Goal: Task Accomplishment & Management: Use online tool/utility

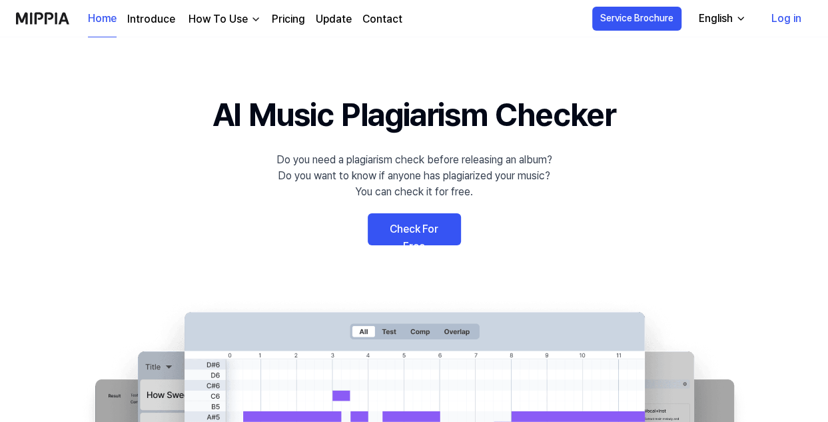
click at [413, 229] on link "Check For Free" at bounding box center [414, 229] width 93 height 32
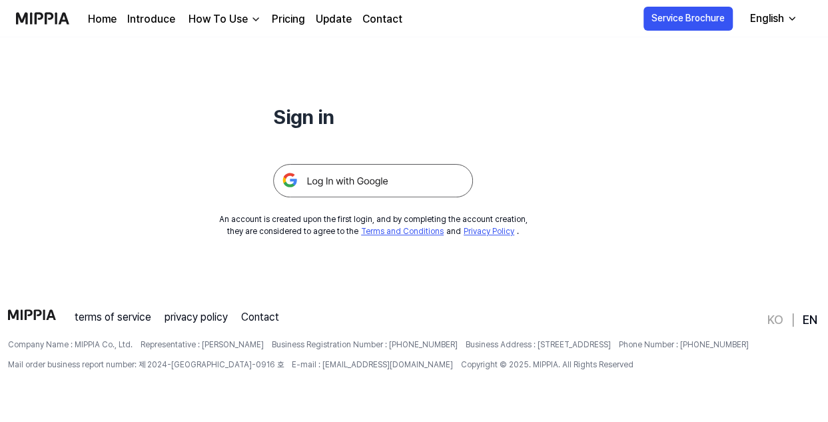
scroll to position [61, 0]
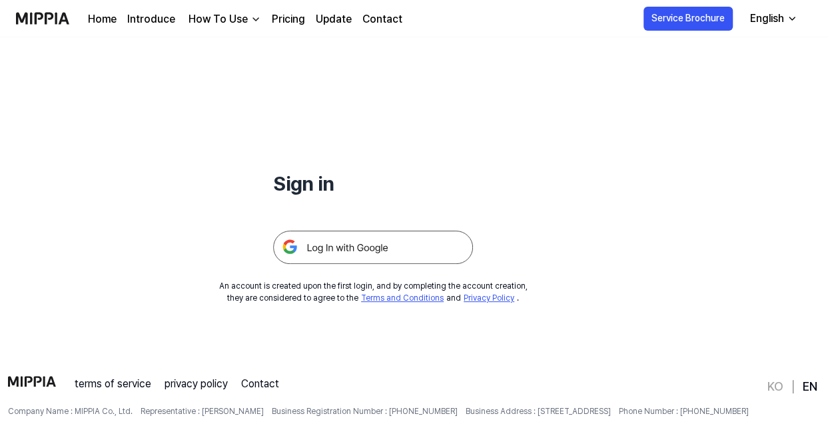
click at [332, 247] on img at bounding box center [373, 246] width 200 height 33
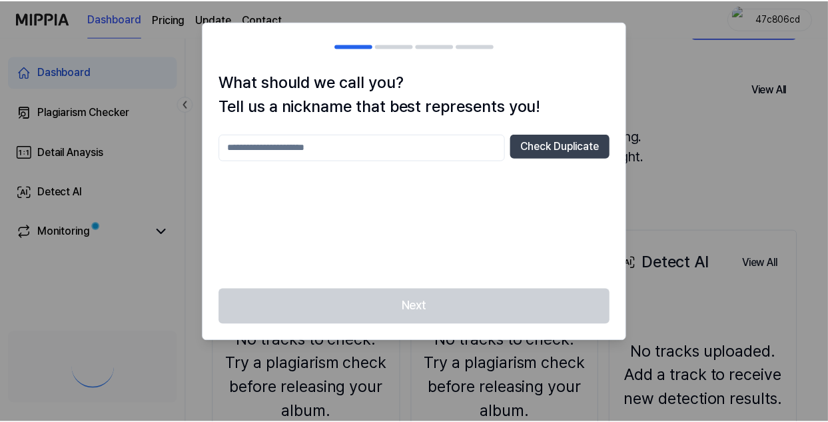
scroll to position [66, 0]
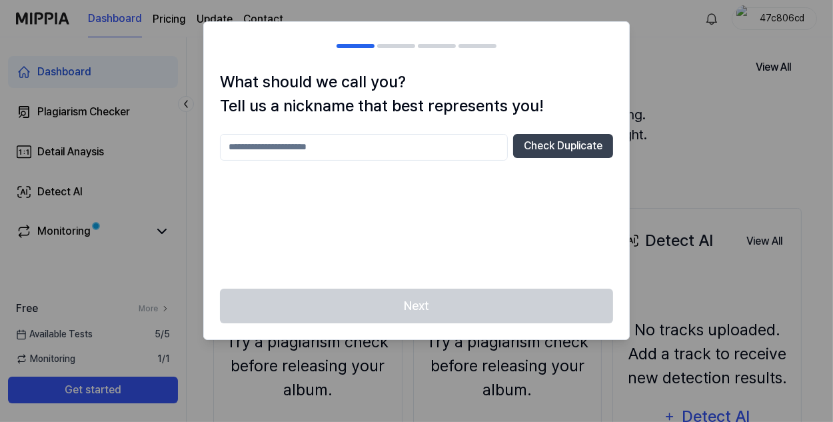
click at [342, 149] on input "text" at bounding box center [364, 147] width 288 height 27
type input "*"
click at [554, 145] on button "Check Duplicate" at bounding box center [563, 146] width 100 height 24
click at [318, 143] on input "*" at bounding box center [364, 147] width 288 height 27
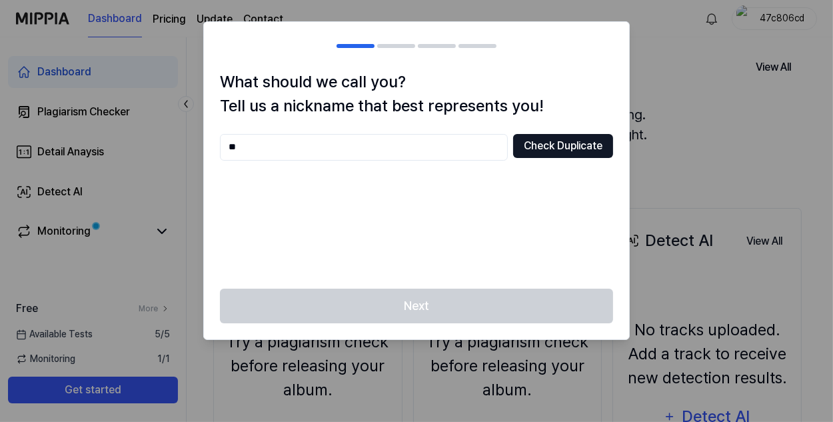
click at [543, 153] on button "Check Duplicate" at bounding box center [563, 146] width 100 height 24
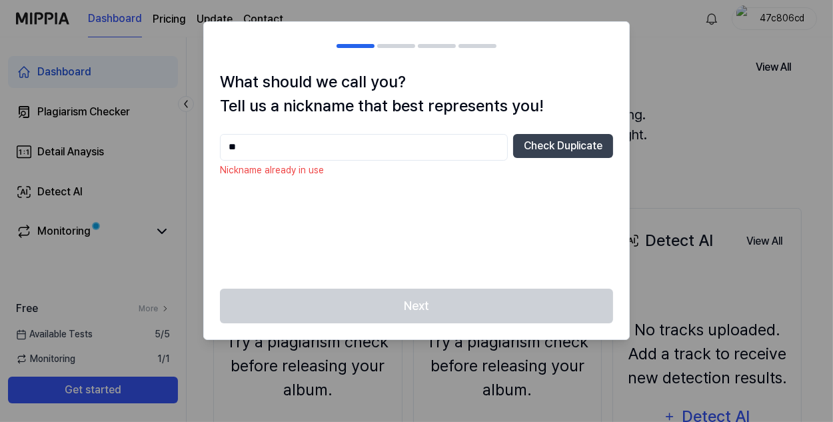
drag, startPoint x: 273, startPoint y: 147, endPoint x: 254, endPoint y: 148, distance: 19.3
click at [256, 147] on input "**" at bounding box center [364, 147] width 288 height 27
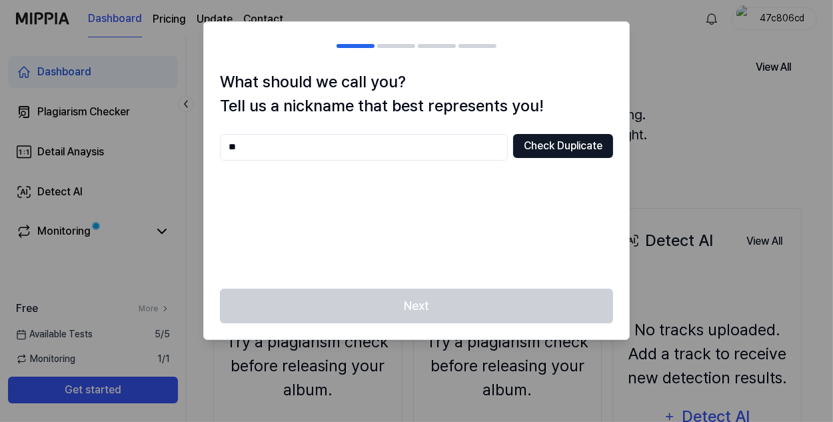
type input "**"
click at [528, 148] on button "Check Duplicate" at bounding box center [563, 146] width 100 height 24
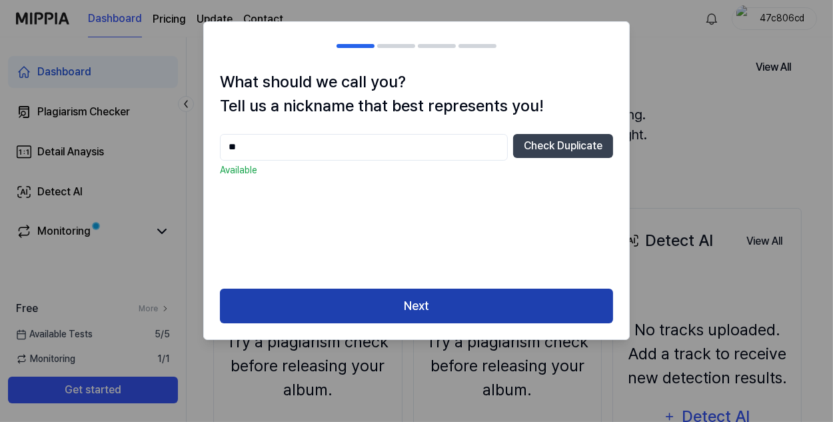
click at [350, 311] on button "Next" at bounding box center [416, 305] width 393 height 35
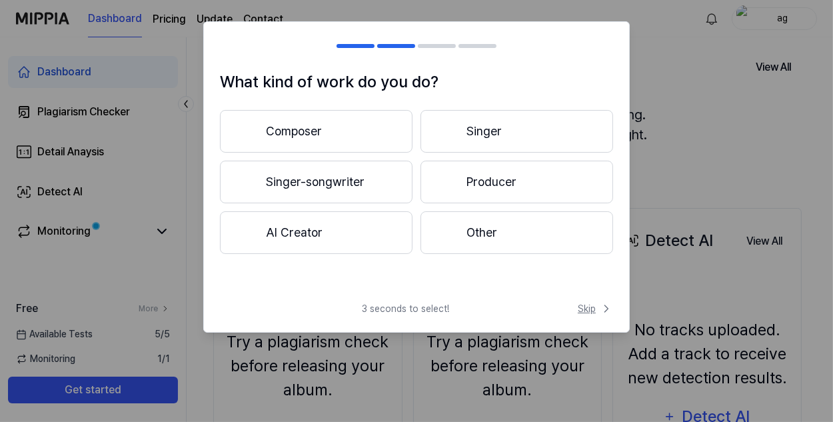
click at [592, 308] on span "Skip" at bounding box center [595, 309] width 35 height 14
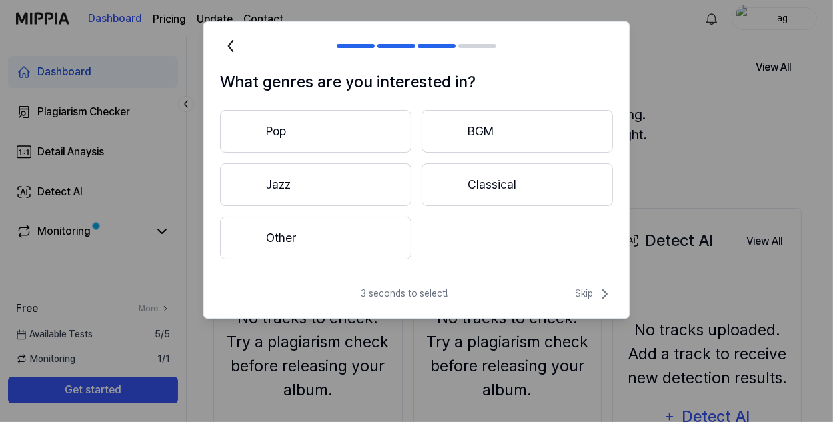
click at [274, 196] on button "Jazz" at bounding box center [315, 184] width 191 height 43
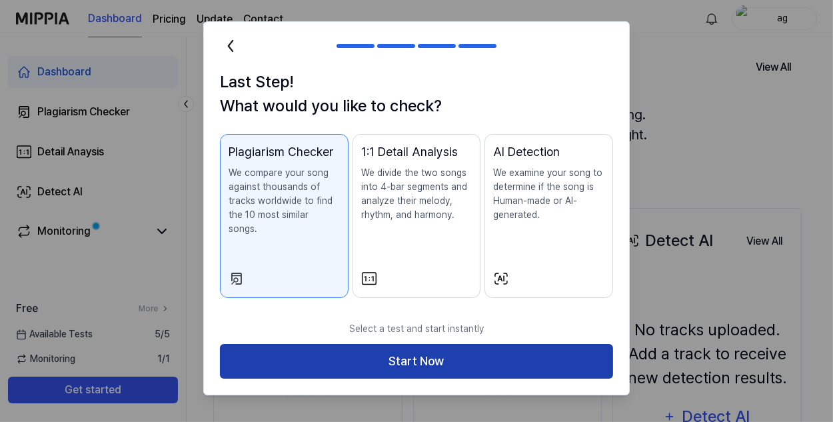
click at [447, 344] on button "Start Now" at bounding box center [416, 361] width 393 height 35
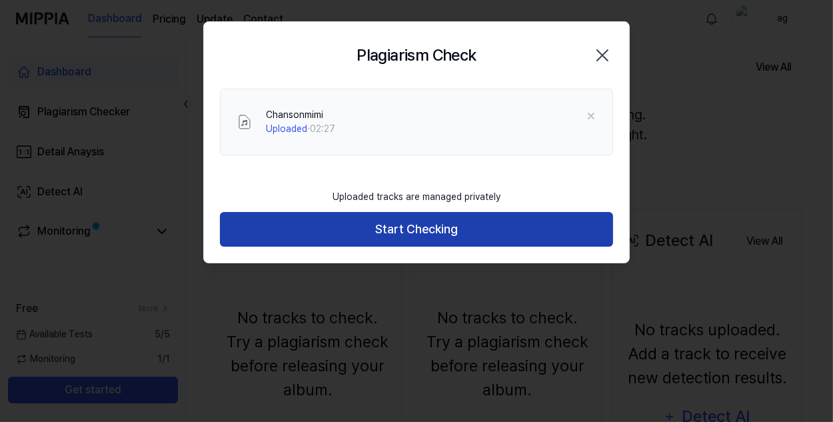
click at [379, 228] on button "Start Checking" at bounding box center [416, 229] width 393 height 35
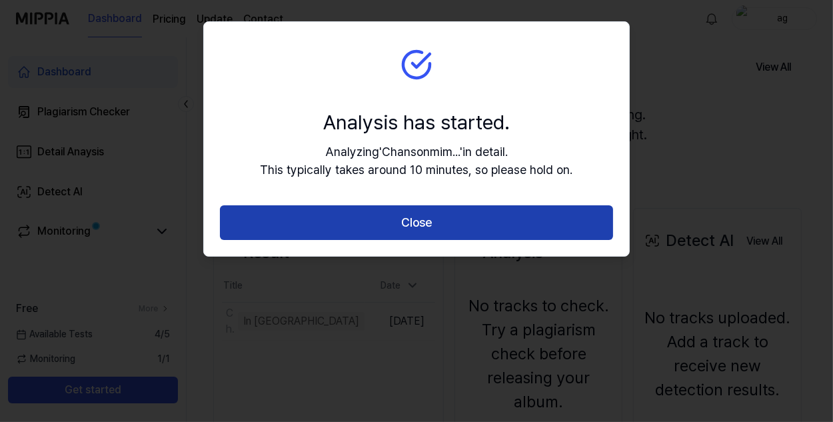
click at [386, 226] on button "Close" at bounding box center [416, 222] width 393 height 35
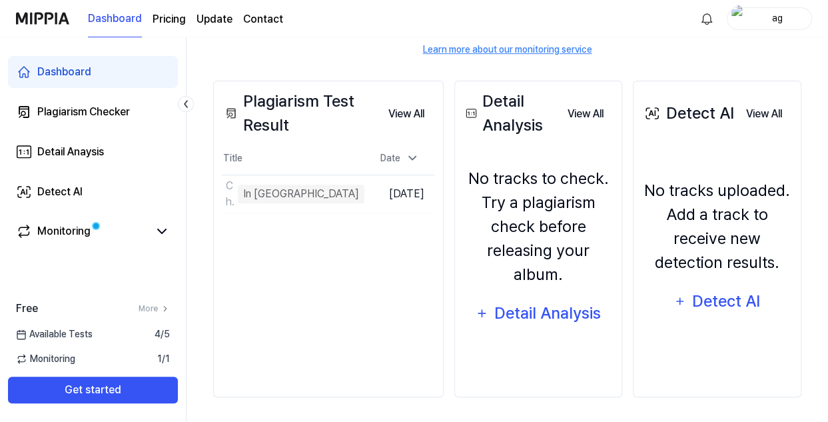
scroll to position [194, 0]
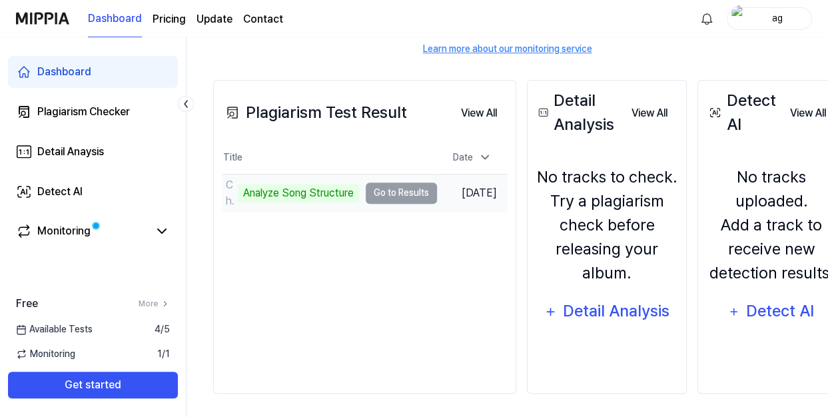
click at [385, 189] on td "Chansonmimi Analyze Song Structure Go to Results" at bounding box center [329, 193] width 215 height 37
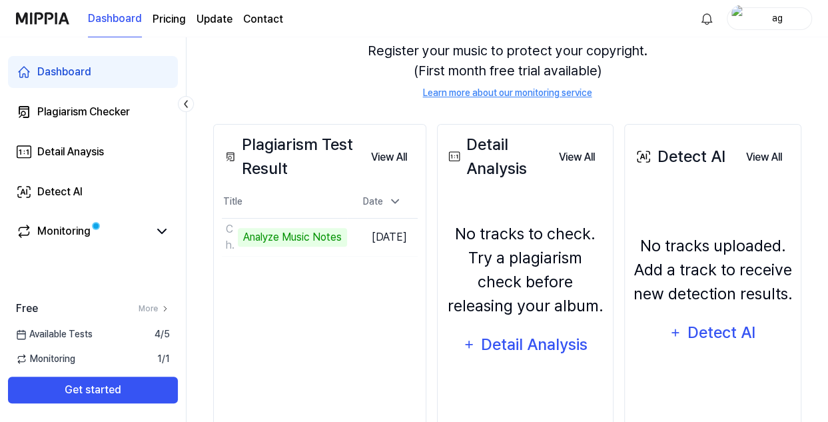
scroll to position [127, 0]
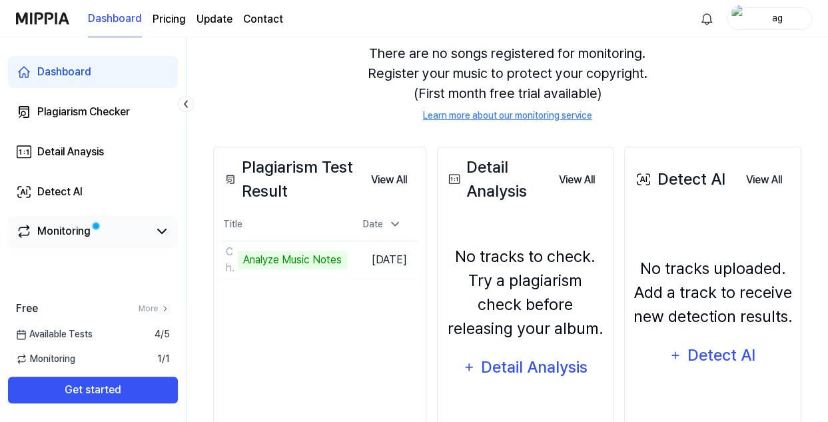
click at [55, 227] on div "Monitoring" at bounding box center [63, 231] width 53 height 16
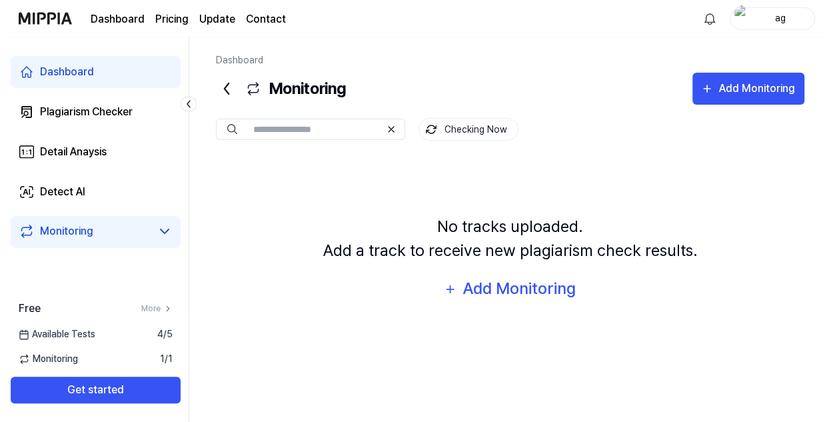
scroll to position [0, 0]
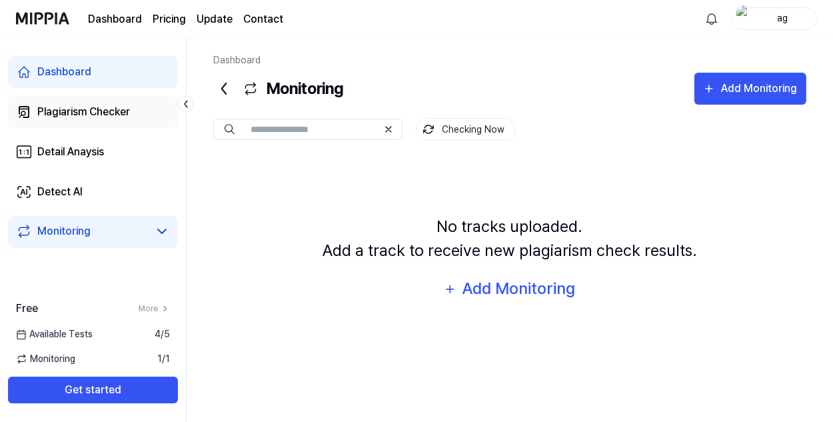
click at [93, 112] on div "Plagiarism Checker" at bounding box center [83, 112] width 93 height 16
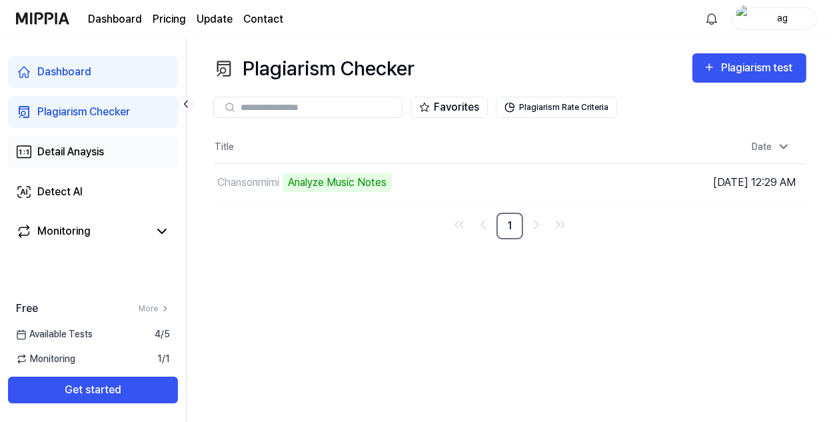
click at [61, 157] on div "Detail Anaysis" at bounding box center [70, 152] width 67 height 16
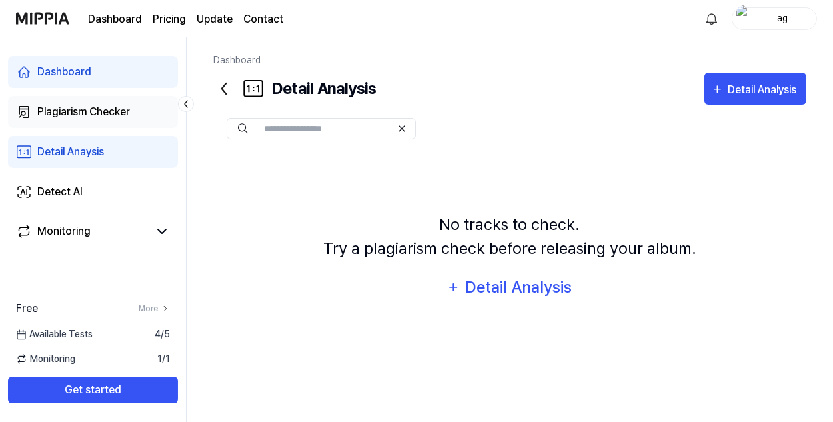
click at [66, 107] on div "Plagiarism Checker" at bounding box center [83, 112] width 93 height 16
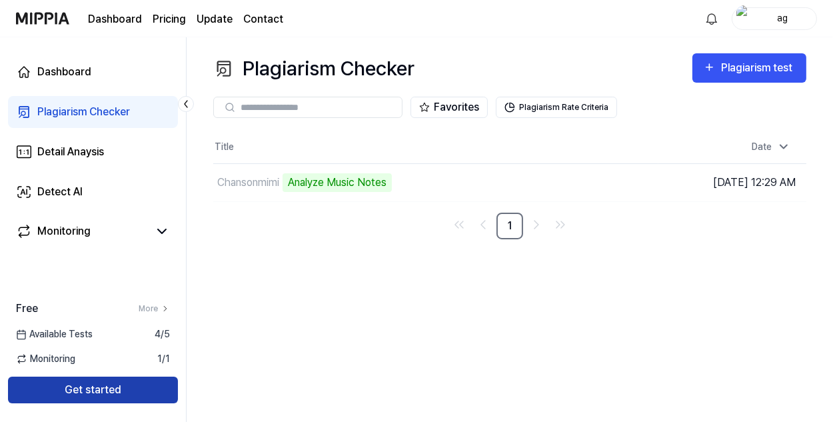
click at [125, 392] on button "Get started" at bounding box center [93, 389] width 170 height 27
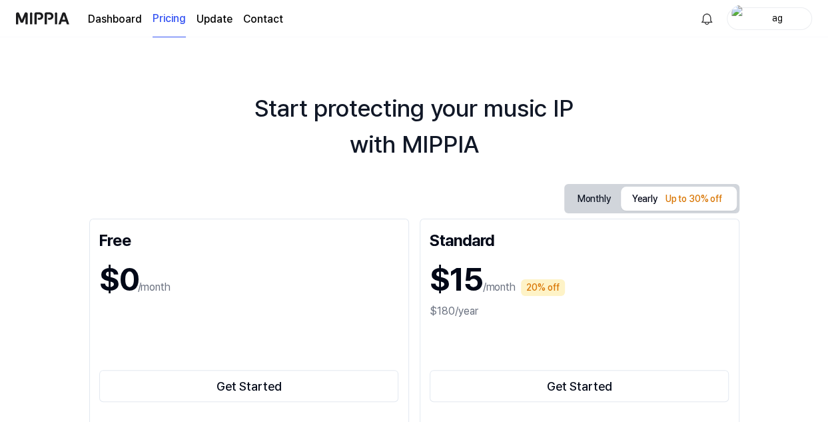
click at [151, 266] on div "$0 /month" at bounding box center [249, 279] width 300 height 48
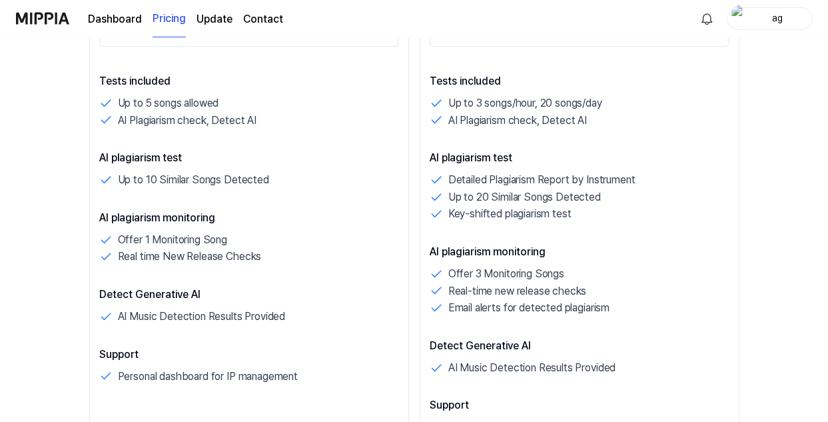
scroll to position [332, 0]
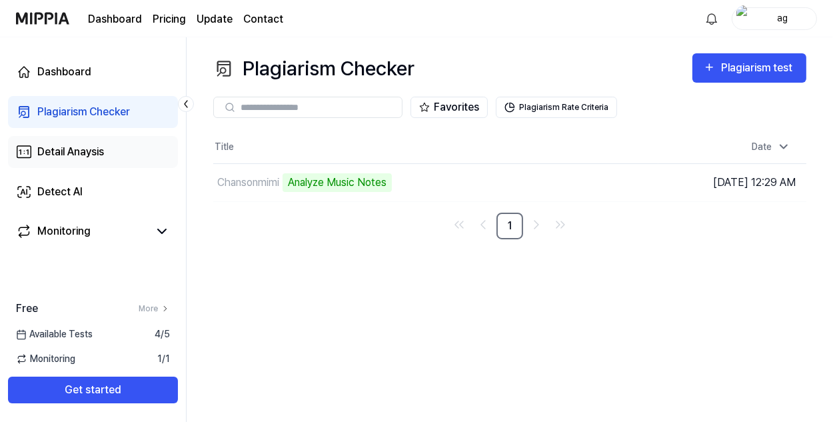
click at [77, 153] on div "Detail Anaysis" at bounding box center [70, 152] width 67 height 16
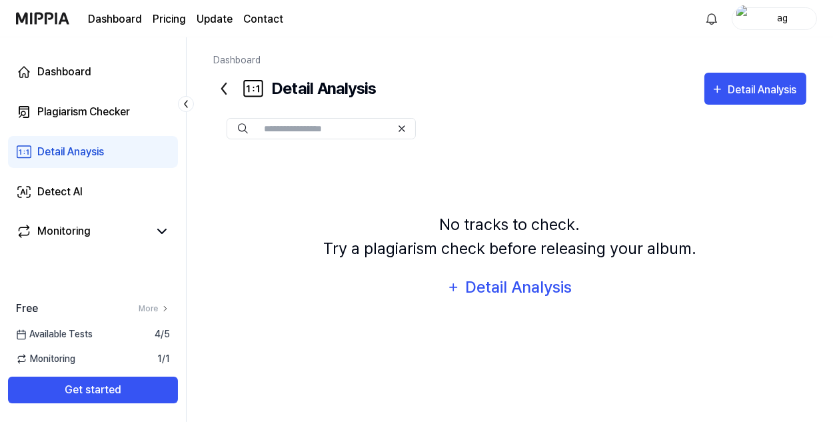
click at [100, 337] on div "Available Tests 4 / 5" at bounding box center [93, 334] width 186 height 14
click at [157, 306] on link "More" at bounding box center [154, 308] width 31 height 12
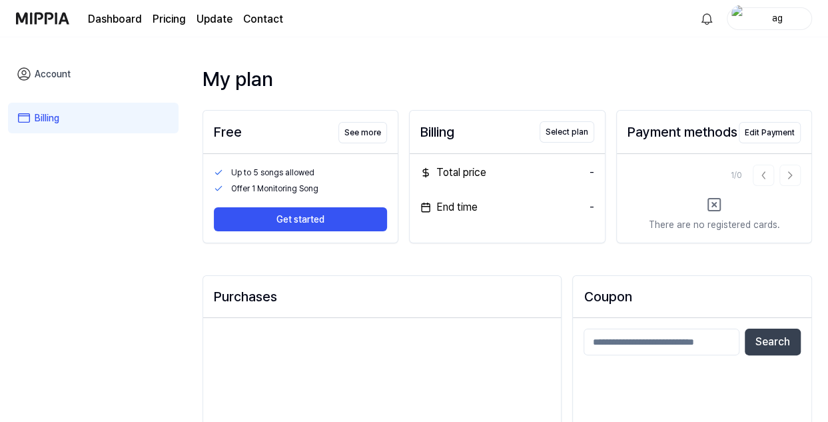
click at [51, 68] on link "Account" at bounding box center [93, 74] width 171 height 31
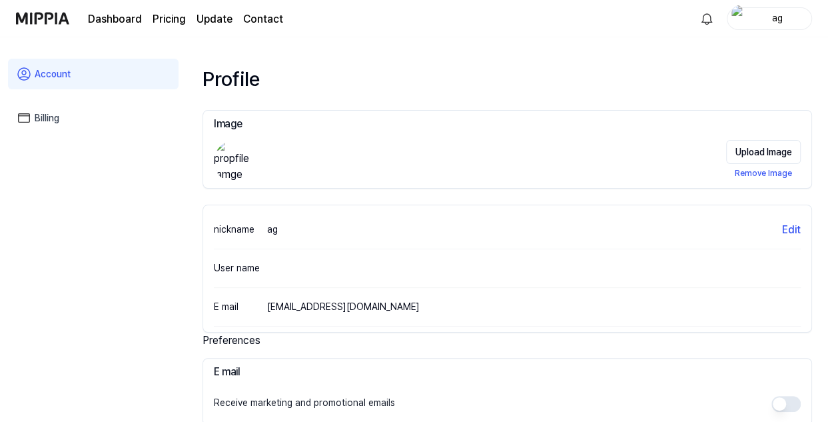
click at [104, 20] on link "Dashboard" at bounding box center [115, 19] width 54 height 16
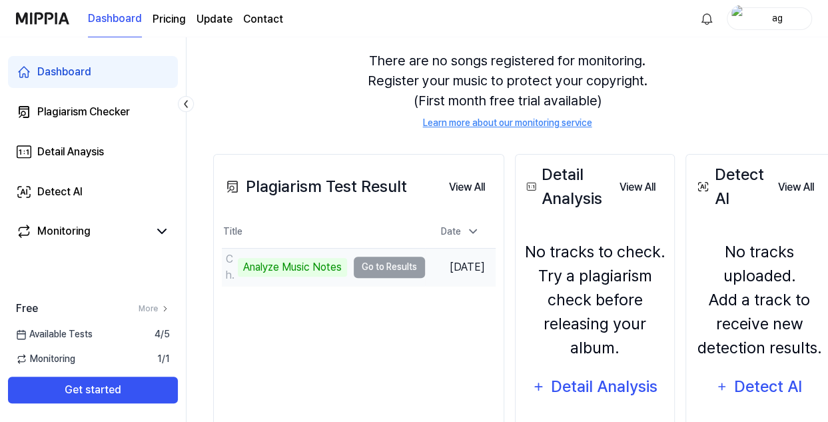
scroll to position [133, 0]
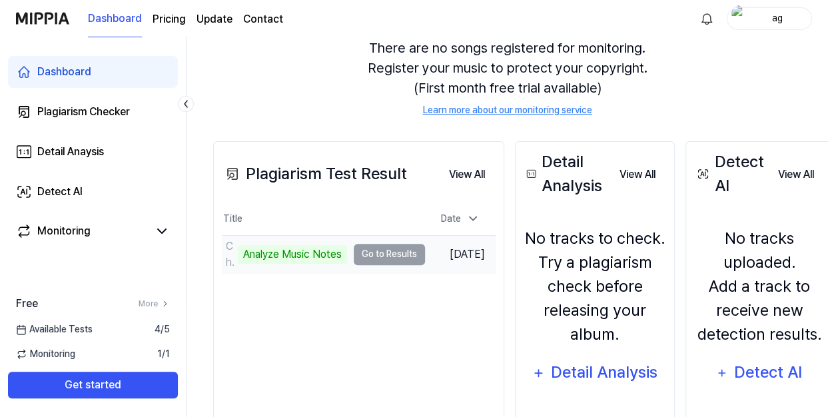
click at [376, 256] on td "Chansonmimi Analyze Music Notes Go to Results" at bounding box center [323, 254] width 203 height 37
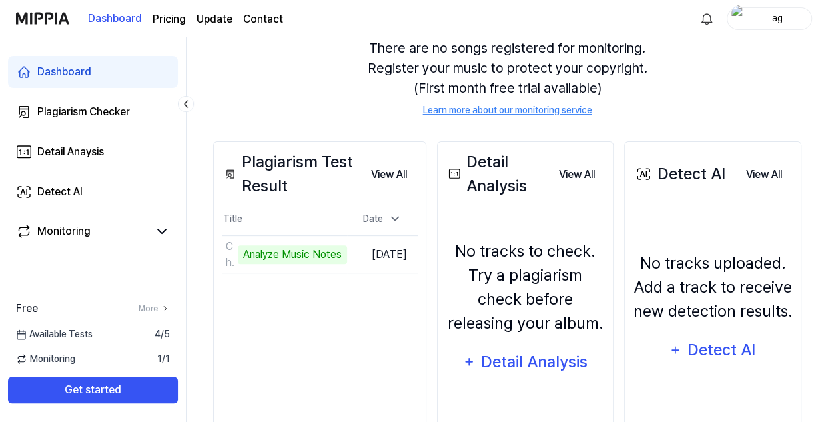
click at [185, 100] on icon at bounding box center [185, 103] width 13 height 13
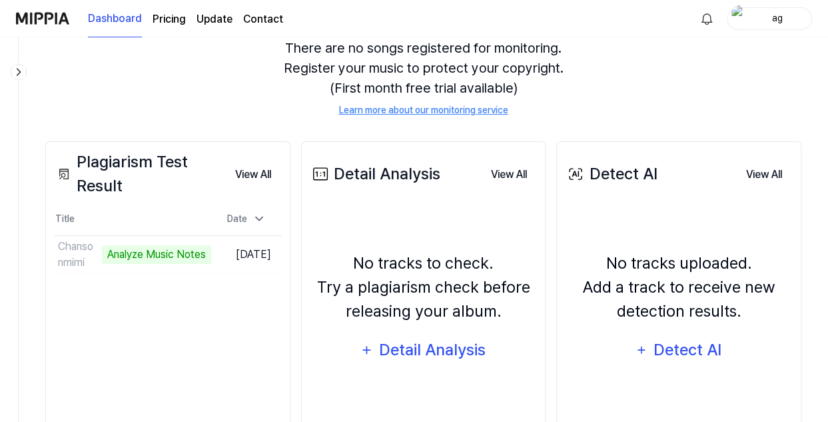
click at [15, 69] on icon at bounding box center [18, 71] width 13 height 13
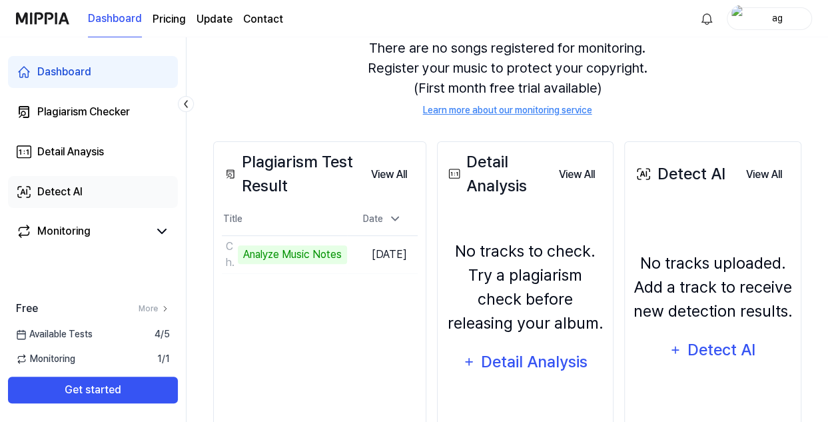
click at [112, 200] on link "Detect AI" at bounding box center [93, 192] width 170 height 32
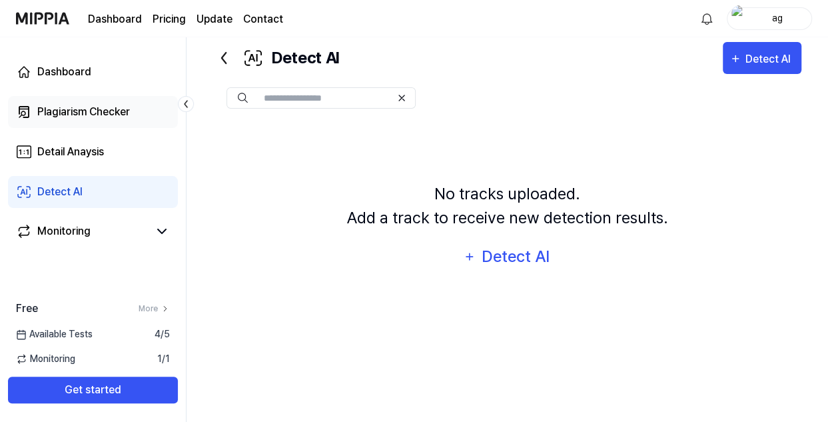
click at [83, 113] on div "Plagiarism Checker" at bounding box center [83, 112] width 93 height 16
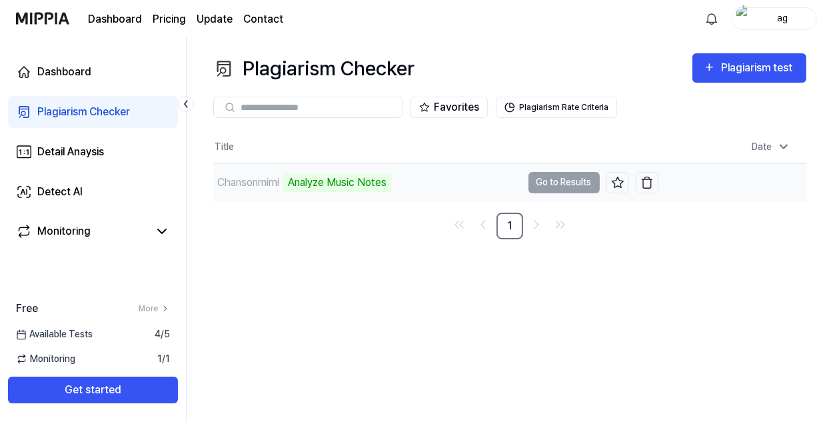
click at [467, 175] on div "Chansonmimi Analyze Music Notes" at bounding box center [367, 182] width 308 height 37
click at [564, 185] on td "Chansonmimi Analyze Music Notes Go to Results" at bounding box center [435, 182] width 445 height 37
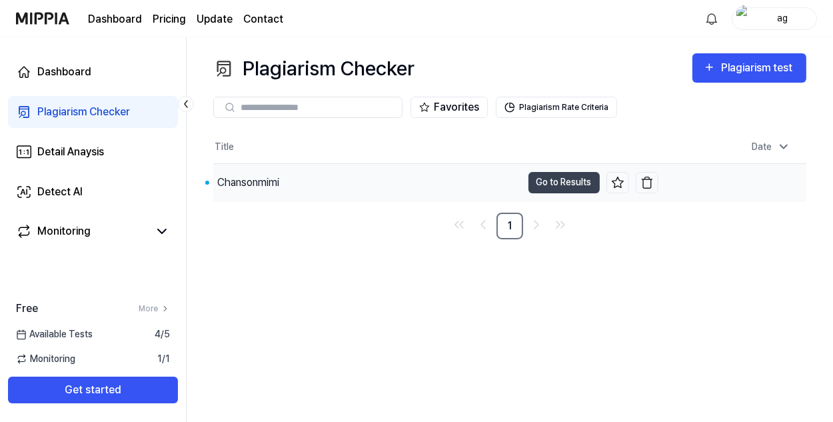
click at [226, 183] on div "Chansonmimi" at bounding box center [248, 183] width 62 height 16
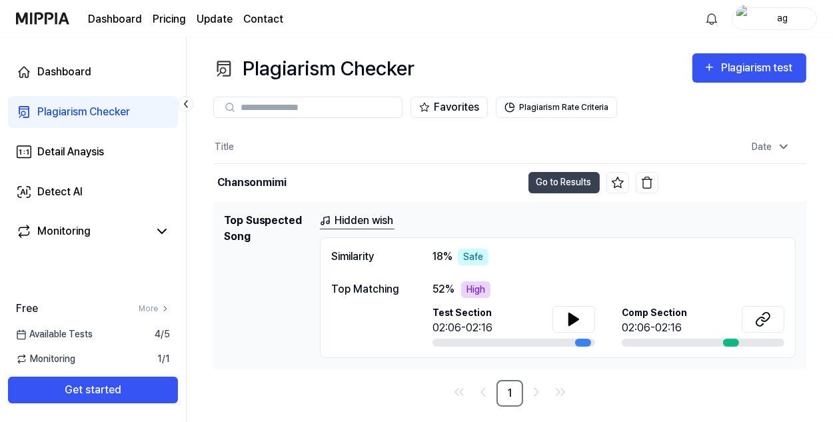
click at [66, 117] on div "Plagiarism Checker" at bounding box center [83, 112] width 93 height 16
click at [582, 340] on div at bounding box center [583, 342] width 16 height 8
click at [572, 316] on icon at bounding box center [573, 319] width 9 height 12
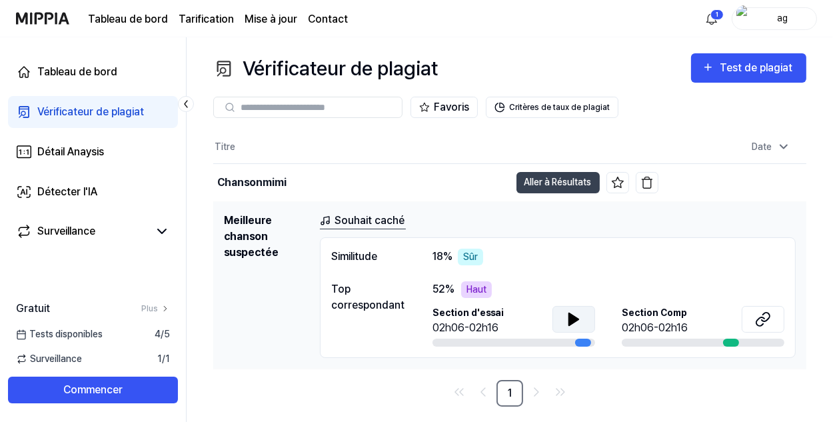
click at [611, 232] on div "Souhait caché Similitude 18 % Sûr Top correspondant 52 % Haut Section d'essai 0…" at bounding box center [558, 284] width 476 height 145
click at [568, 317] on icon at bounding box center [574, 319] width 16 height 16
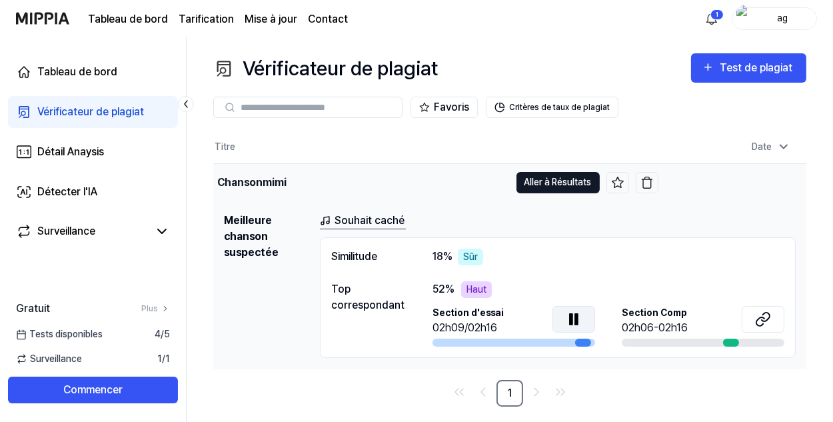
click at [546, 183] on button "Aller à Résultats" at bounding box center [557, 182] width 83 height 21
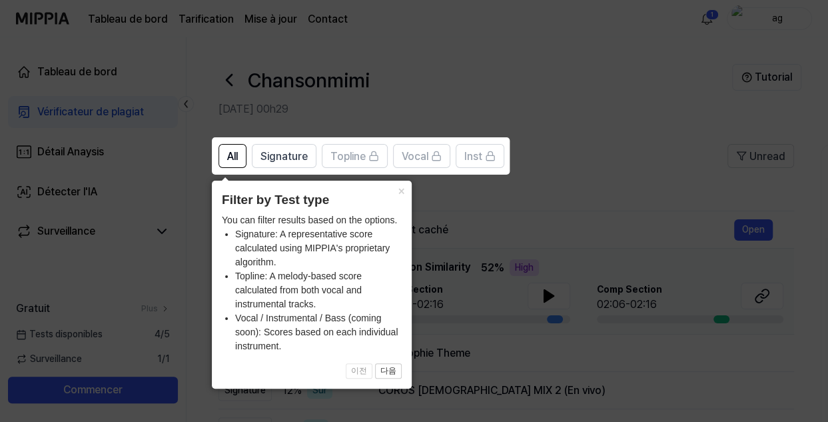
click at [496, 205] on icon at bounding box center [416, 211] width 833 height 422
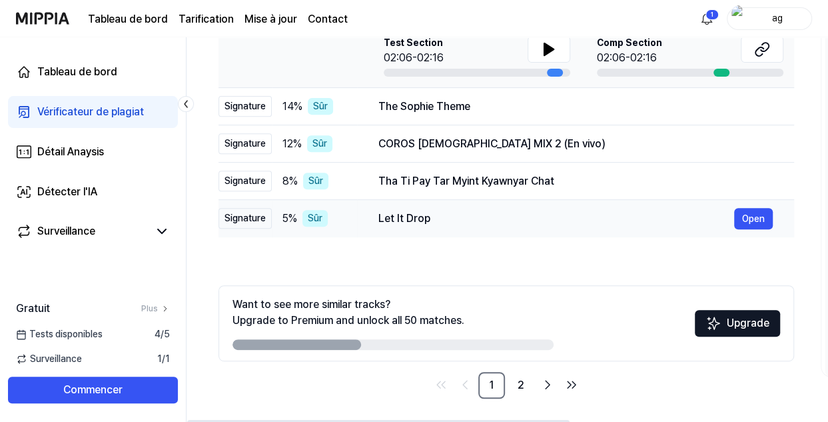
scroll to position [249, 0]
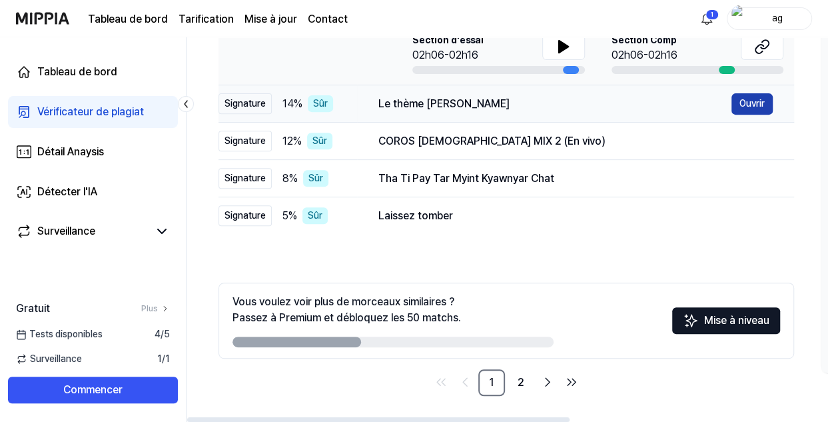
click at [750, 103] on button "Ouvrir" at bounding box center [751, 103] width 41 height 21
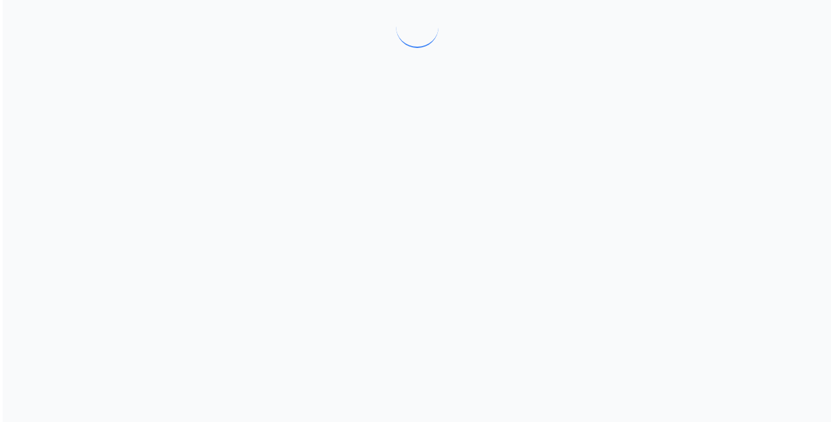
scroll to position [0, 0]
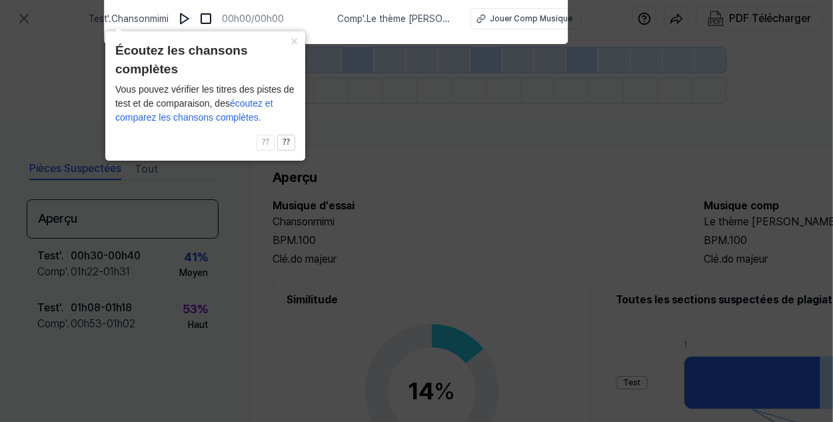
click at [430, 159] on icon at bounding box center [416, 207] width 833 height 428
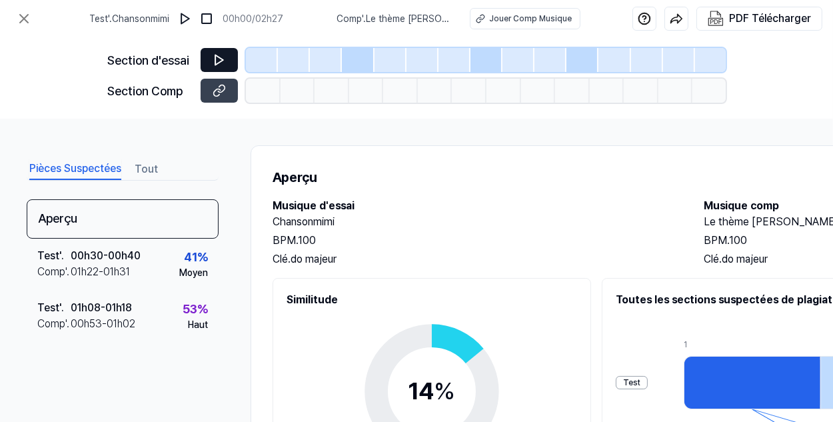
click at [212, 63] on icon at bounding box center [218, 59] width 13 height 13
click at [219, 60] on icon at bounding box center [218, 59] width 13 height 13
click at [214, 54] on icon at bounding box center [218, 59] width 13 height 13
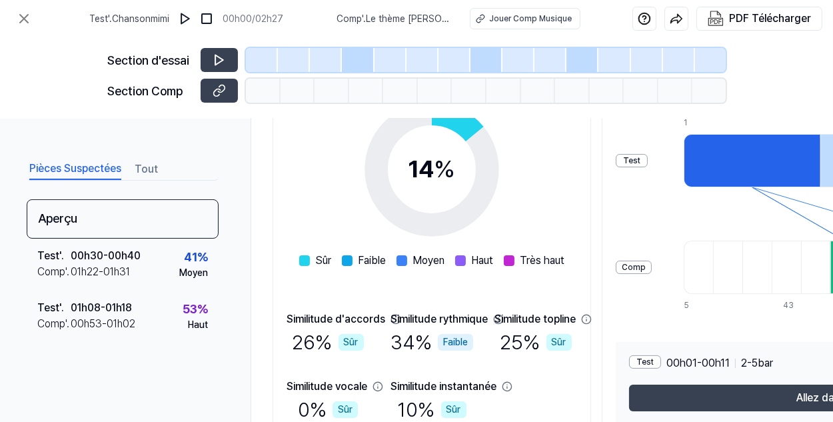
scroll to position [199, 0]
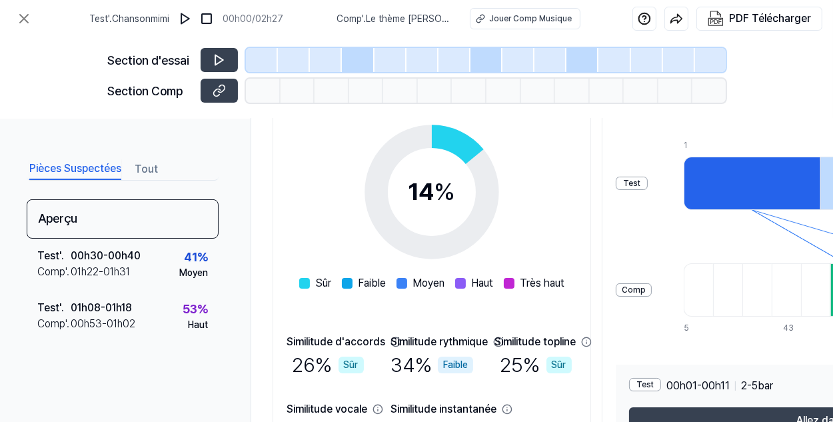
click at [713, 171] on div at bounding box center [751, 183] width 137 height 53
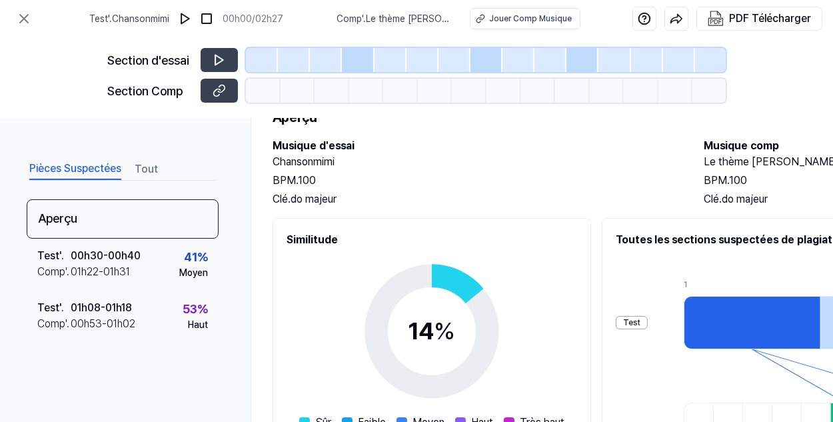
scroll to position [25, 0]
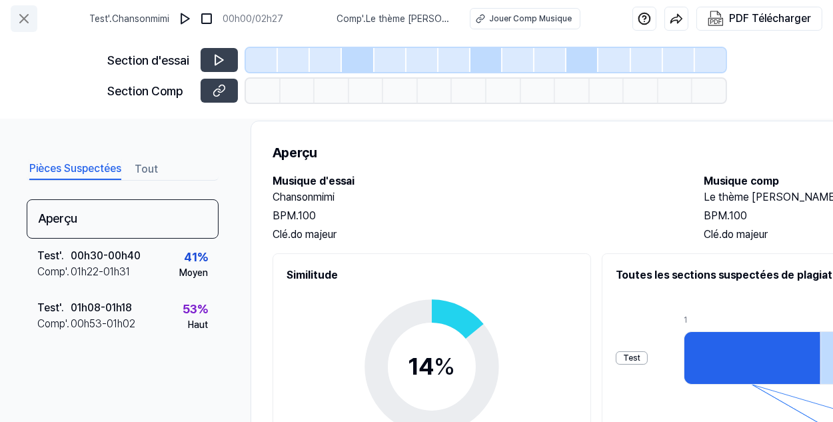
click at [17, 13] on icon at bounding box center [24, 19] width 16 height 16
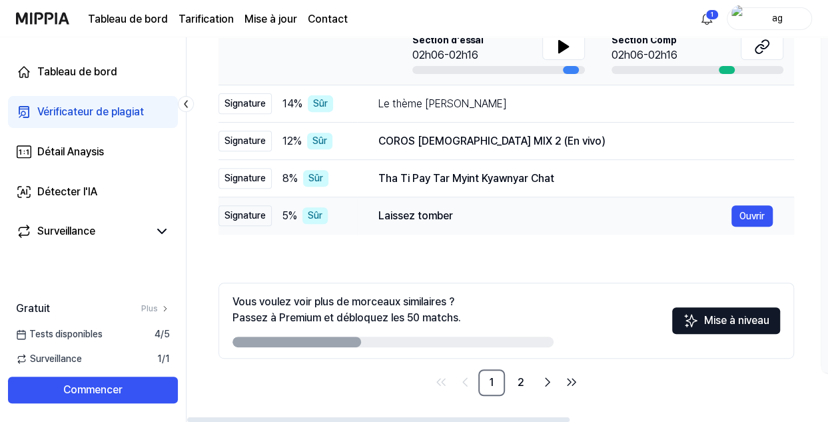
scroll to position [183, 0]
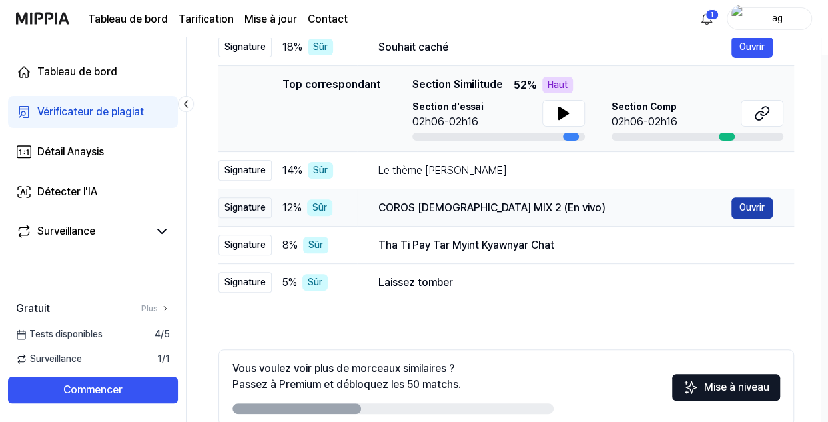
click at [754, 201] on button "Ouvrir" at bounding box center [751, 207] width 41 height 21
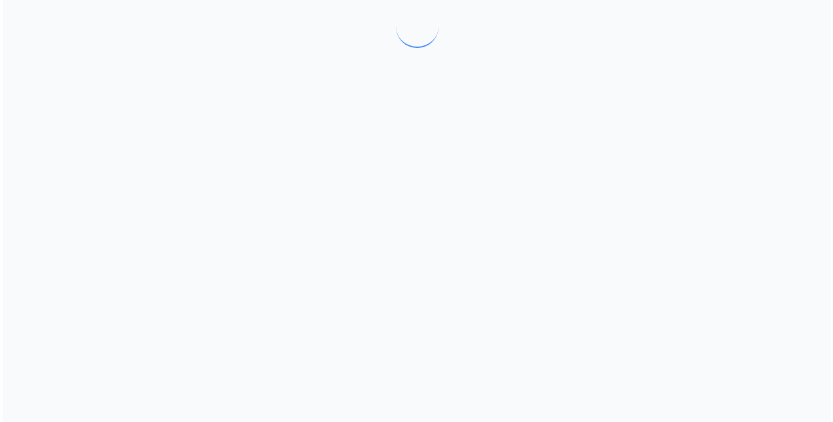
scroll to position [0, 0]
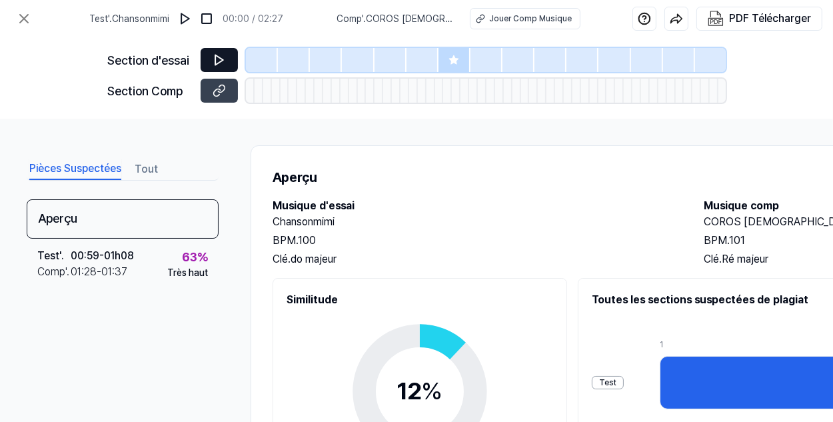
click at [216, 55] on icon at bounding box center [219, 60] width 8 height 10
click at [183, 24] on button at bounding box center [185, 18] width 21 height 21
click at [193, 20] on img at bounding box center [185, 18] width 13 height 13
click at [224, 60] on icon at bounding box center [218, 59] width 13 height 13
click at [276, 59] on div at bounding box center [262, 60] width 32 height 24
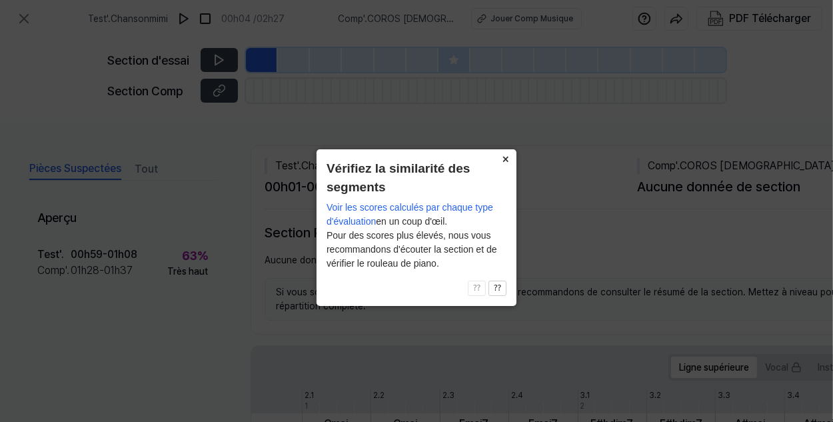
click at [506, 159] on button "×" at bounding box center [505, 158] width 21 height 19
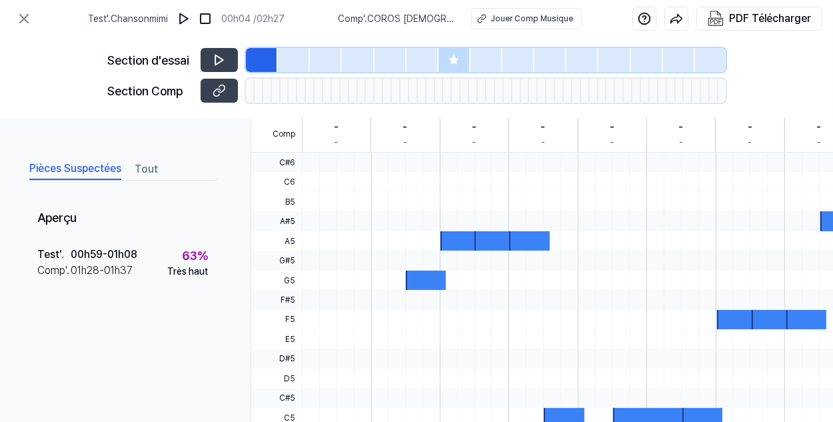
scroll to position [332, 0]
click at [416, 279] on div at bounding box center [426, 279] width 40 height 19
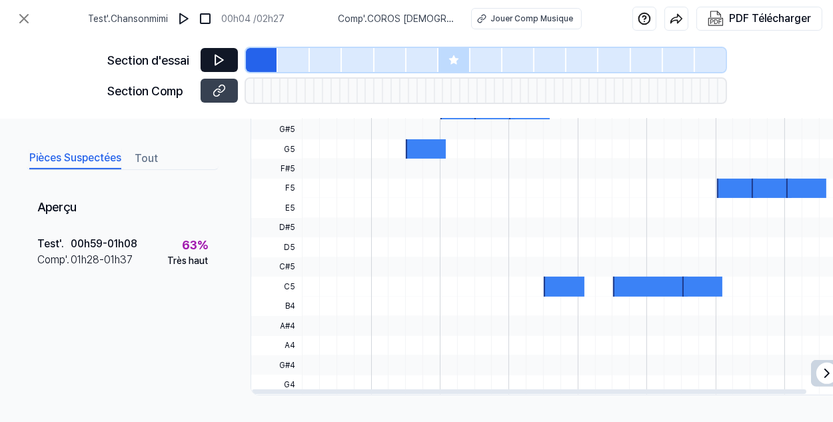
click at [212, 69] on button at bounding box center [218, 60] width 37 height 24
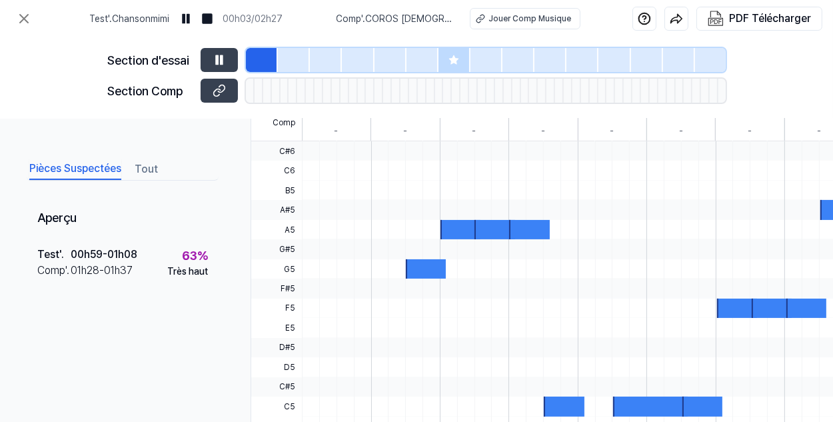
scroll to position [334, 0]
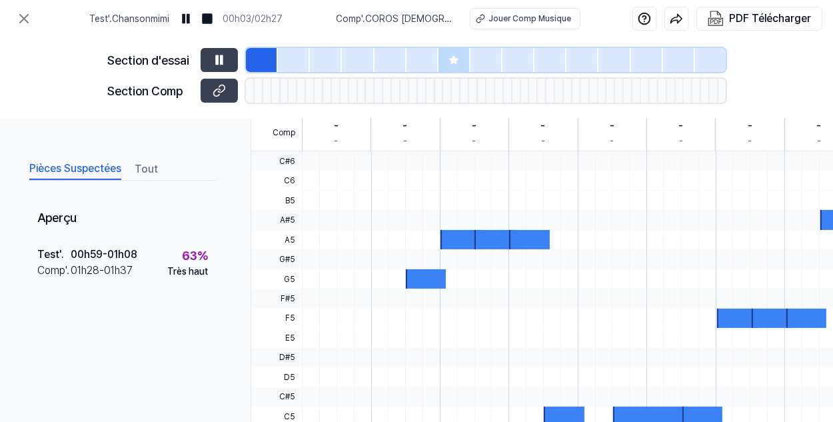
click at [200, 48] on button at bounding box center [218, 60] width 37 height 24
click at [414, 280] on div at bounding box center [426, 278] width 40 height 19
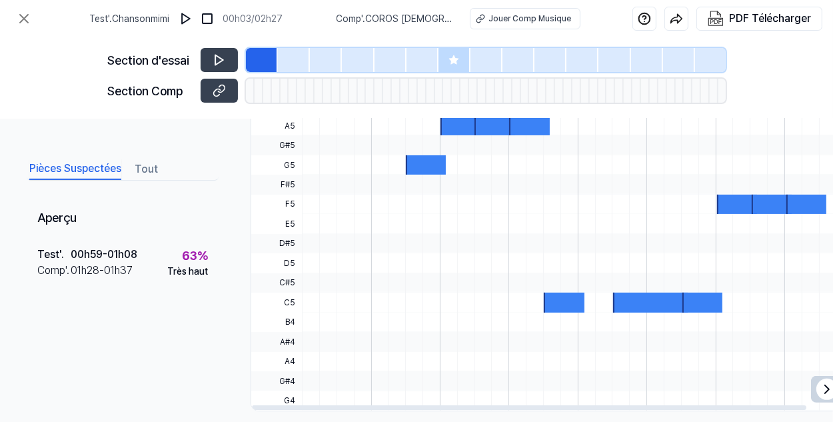
scroll to position [467, 0]
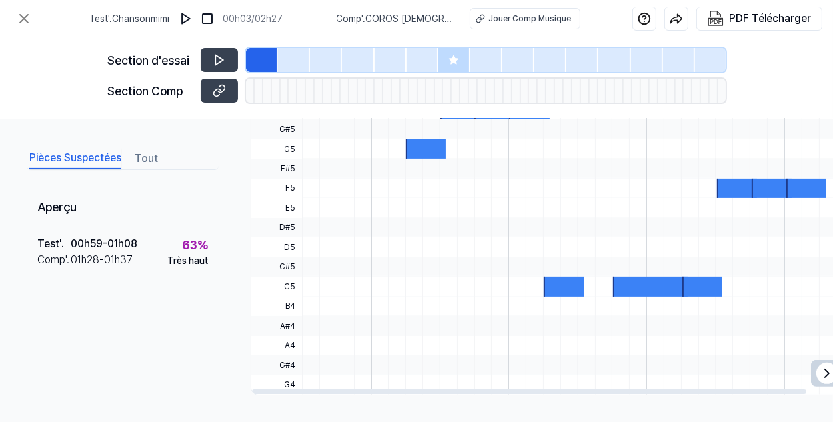
click at [288, 65] on div at bounding box center [294, 60] width 32 height 24
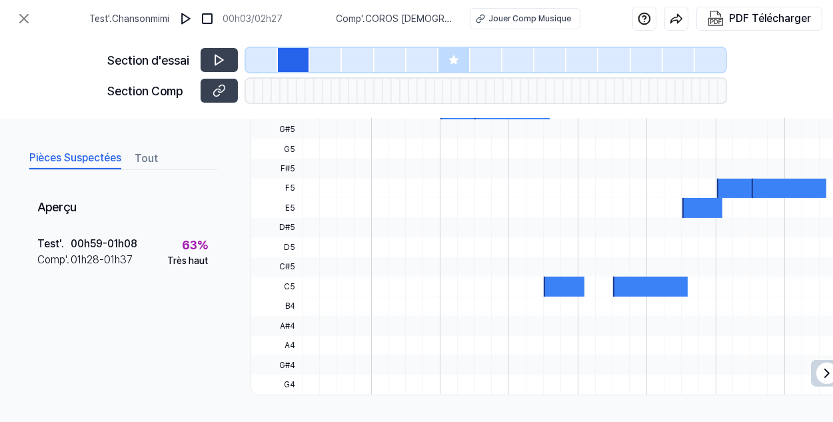
click at [312, 61] on div at bounding box center [326, 60] width 32 height 24
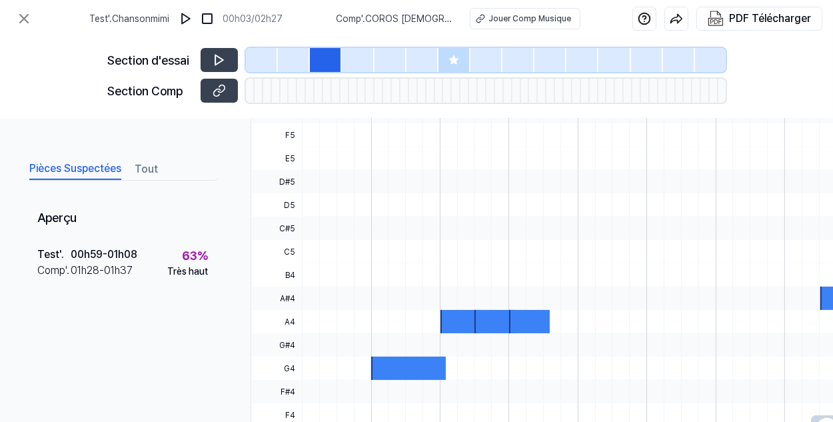
scroll to position [334, 0]
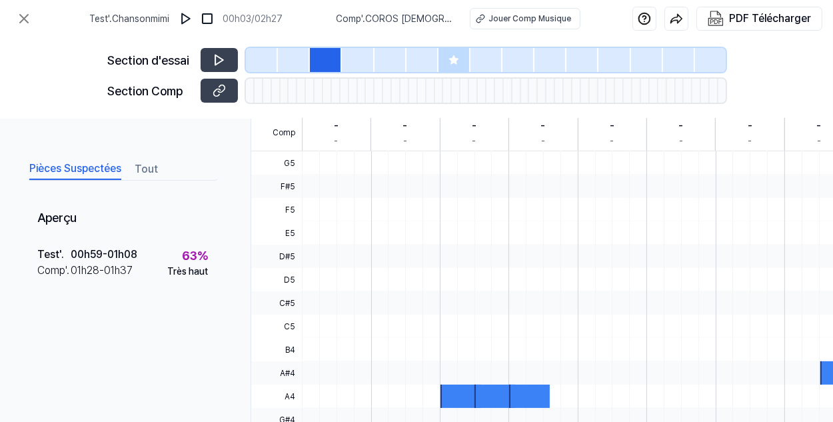
click at [255, 49] on div at bounding box center [262, 60] width 32 height 24
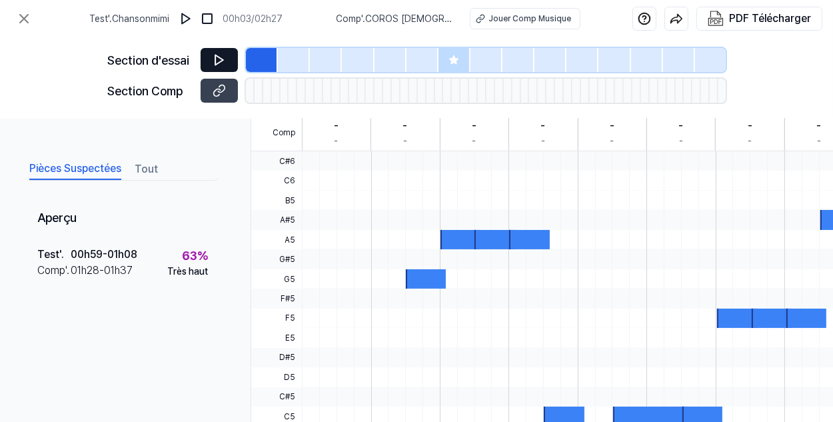
click at [214, 61] on icon at bounding box center [218, 59] width 13 height 13
click at [290, 57] on div at bounding box center [294, 60] width 32 height 24
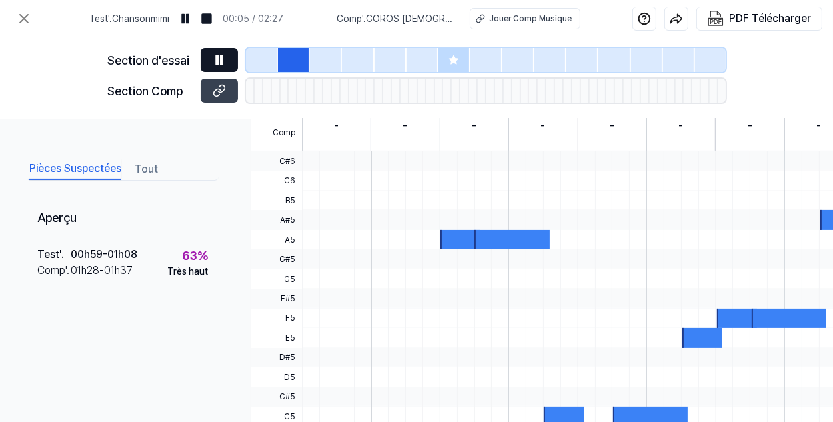
click at [508, 69] on div at bounding box center [518, 60] width 32 height 24
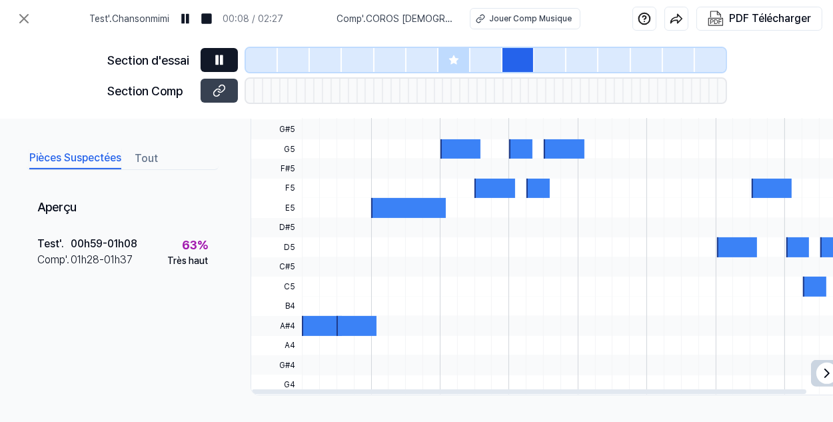
scroll to position [467, 0]
click at [210, 65] on button at bounding box center [218, 60] width 37 height 24
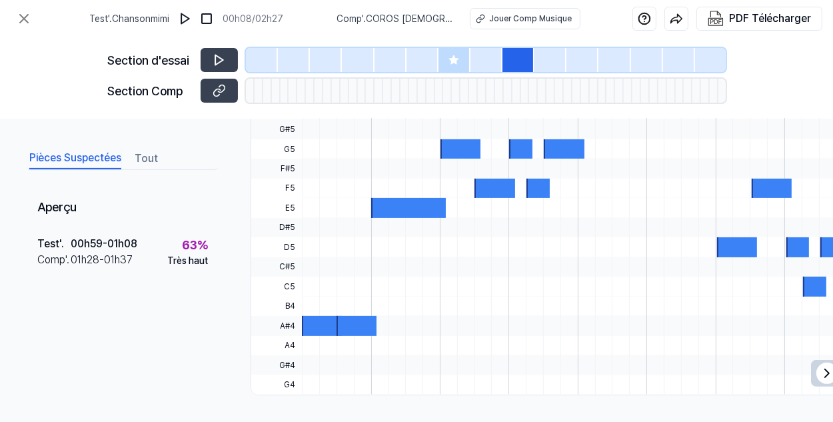
click at [537, 57] on div at bounding box center [550, 60] width 32 height 24
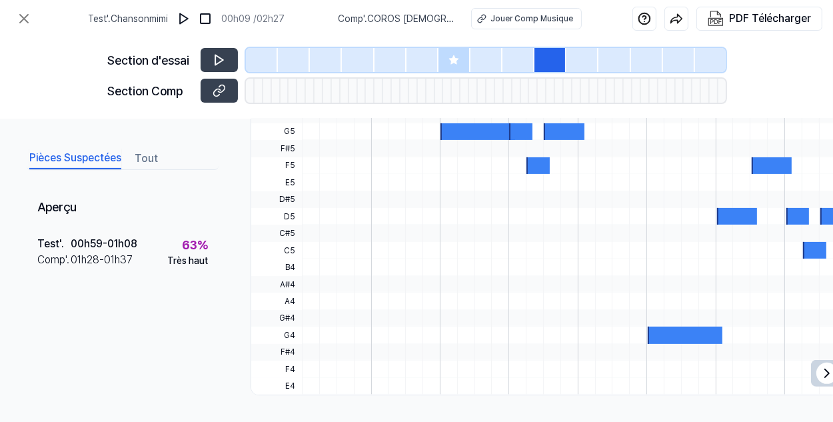
click at [576, 53] on div at bounding box center [582, 60] width 32 height 24
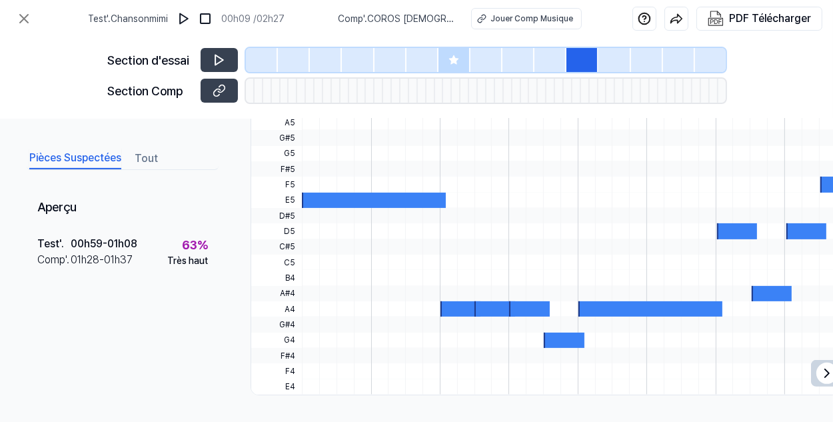
click at [612, 52] on div at bounding box center [614, 60] width 32 height 24
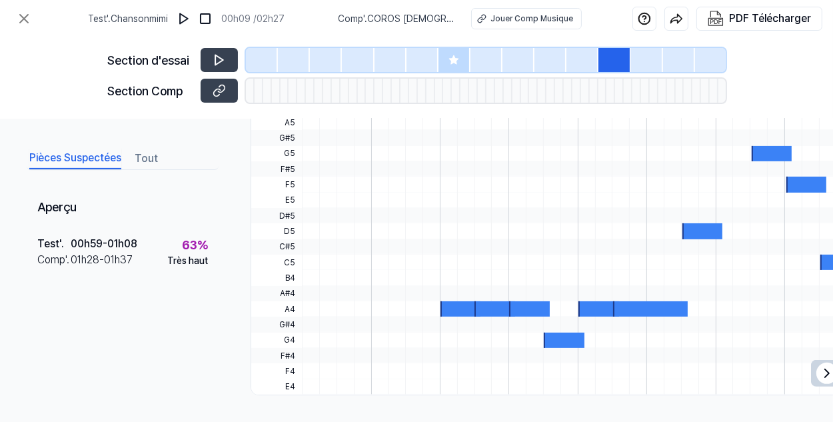
click at [647, 62] on div at bounding box center [647, 60] width 32 height 24
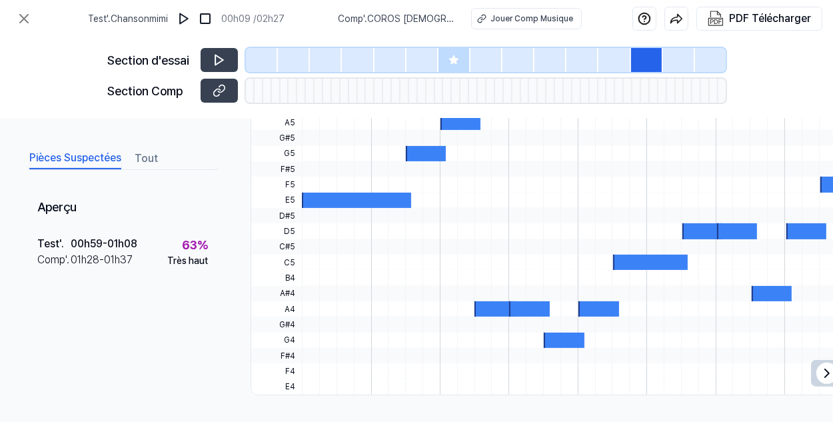
click at [674, 61] on div at bounding box center [679, 60] width 32 height 24
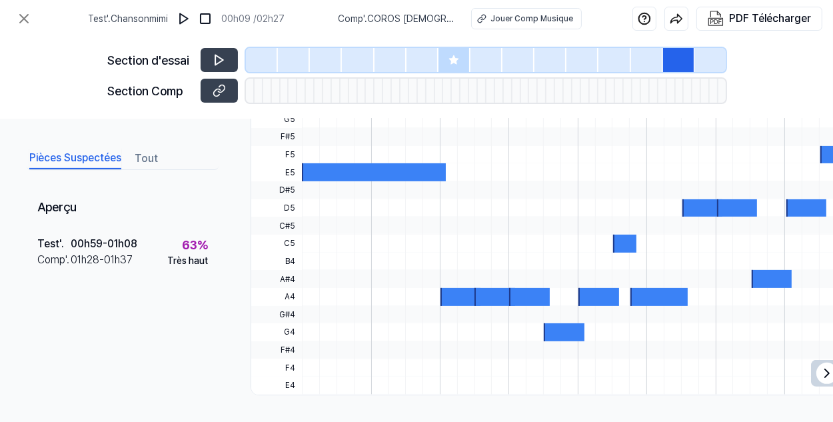
click at [692, 59] on div at bounding box center [679, 60] width 32 height 24
click at [701, 61] on div at bounding box center [710, 60] width 31 height 24
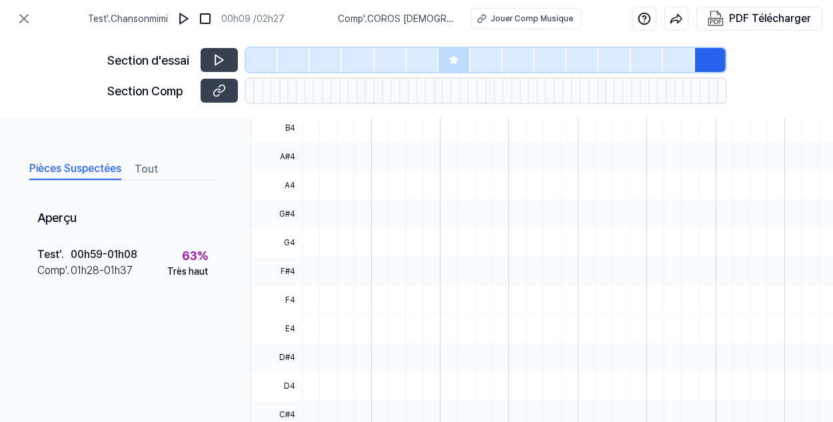
scroll to position [400, 0]
click at [271, 59] on div at bounding box center [262, 60] width 32 height 24
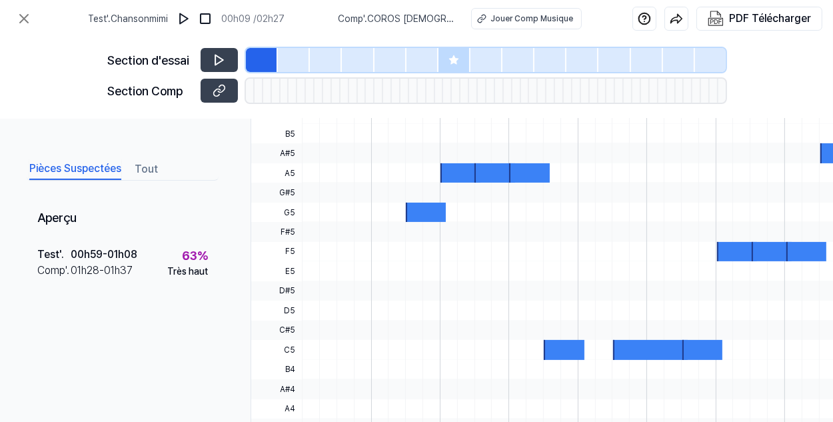
click at [294, 53] on div at bounding box center [294, 60] width 32 height 24
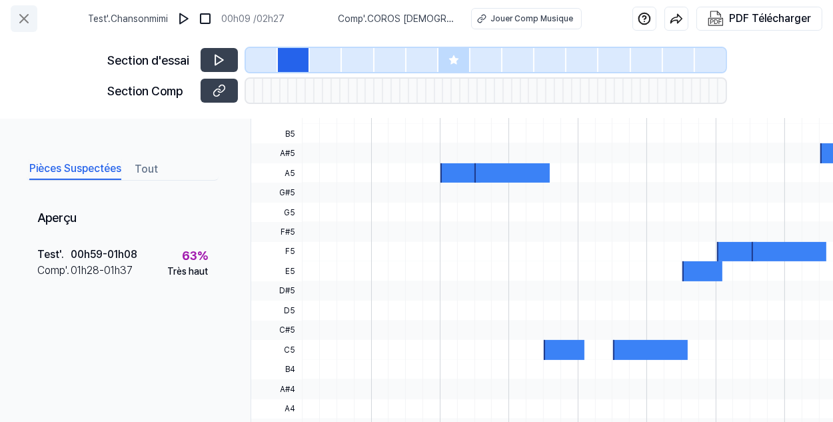
click at [25, 22] on icon at bounding box center [24, 19] width 16 height 16
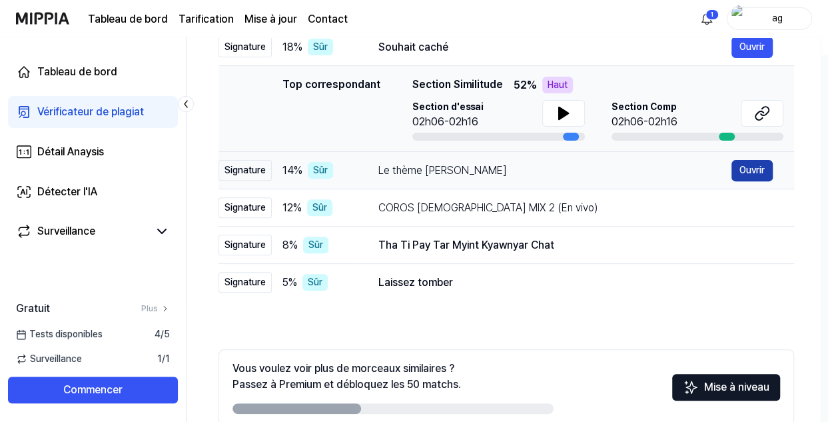
click at [747, 165] on button "Ouvrir" at bounding box center [751, 170] width 41 height 21
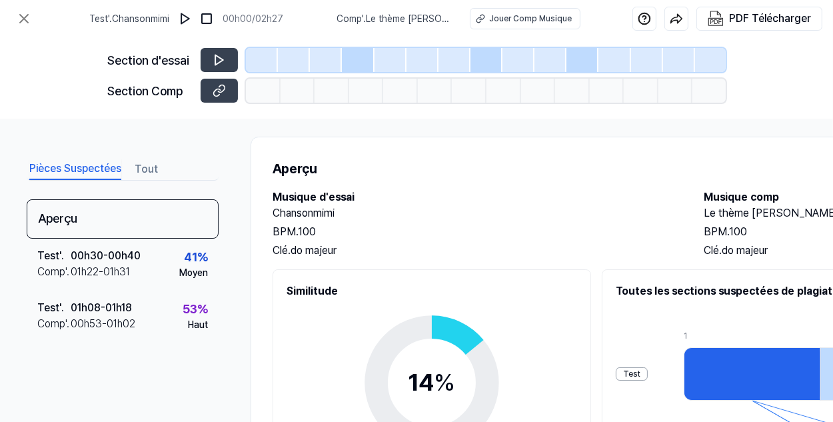
scroll to position [0, 0]
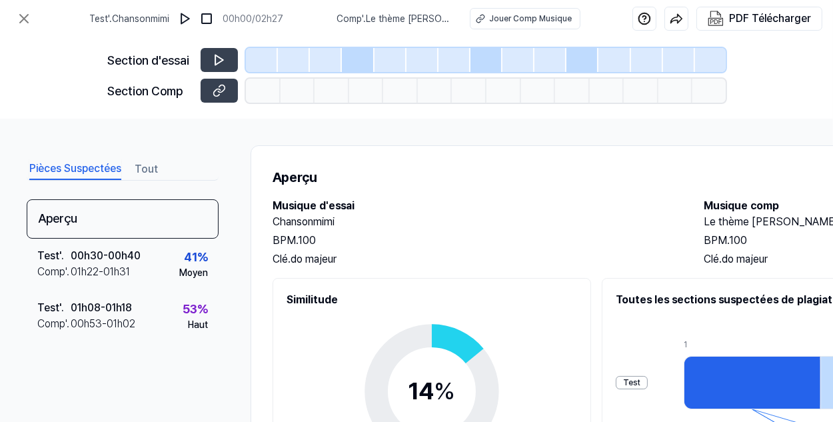
click at [240, 59] on div "Section d'essai" at bounding box center [416, 60] width 618 height 24
click at [228, 59] on button at bounding box center [218, 60] width 37 height 24
click at [213, 55] on icon at bounding box center [218, 59] width 13 height 13
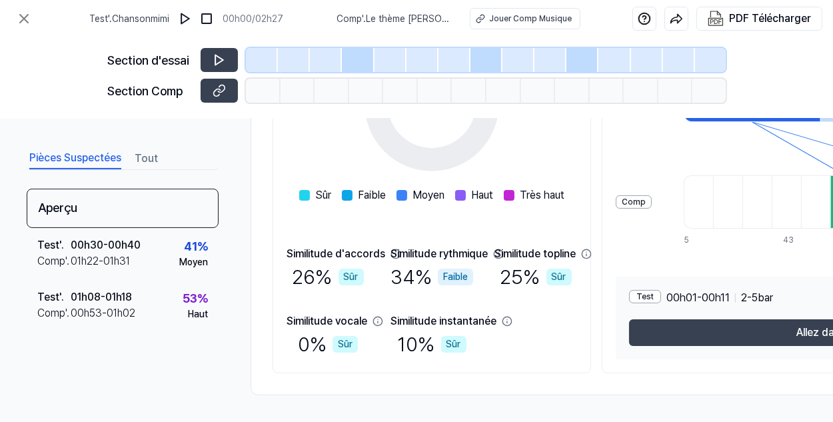
scroll to position [291, 0]
click at [25, 19] on icon at bounding box center [24, 19] width 16 height 16
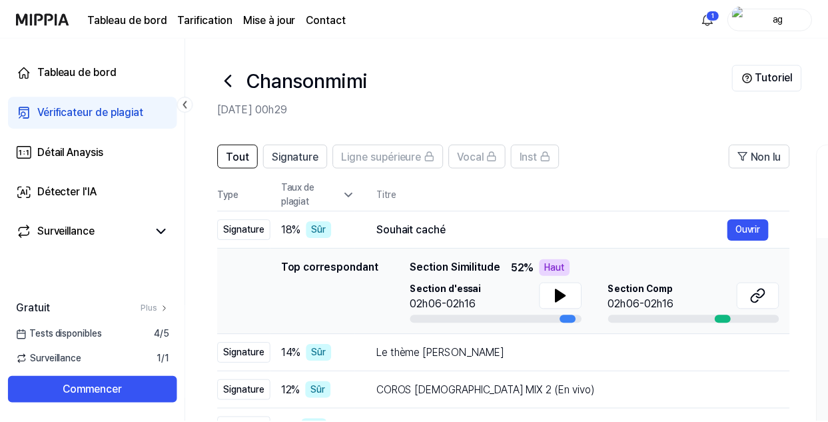
scroll to position [183, 0]
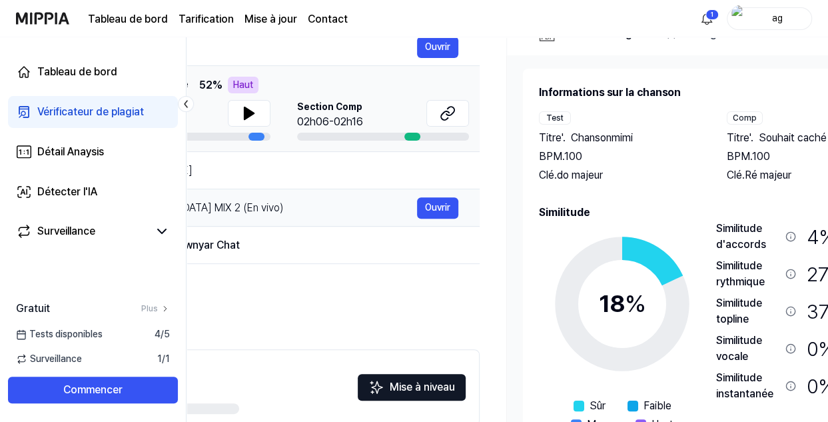
drag, startPoint x: 554, startPoint y: 240, endPoint x: 264, endPoint y: 214, distance: 291.6
click at [224, 213] on tbody "Signature 18 % Sûr Souhait caché Ouvrir Top correspondant Top correspondant Sec…" at bounding box center [192, 165] width 576 height 272
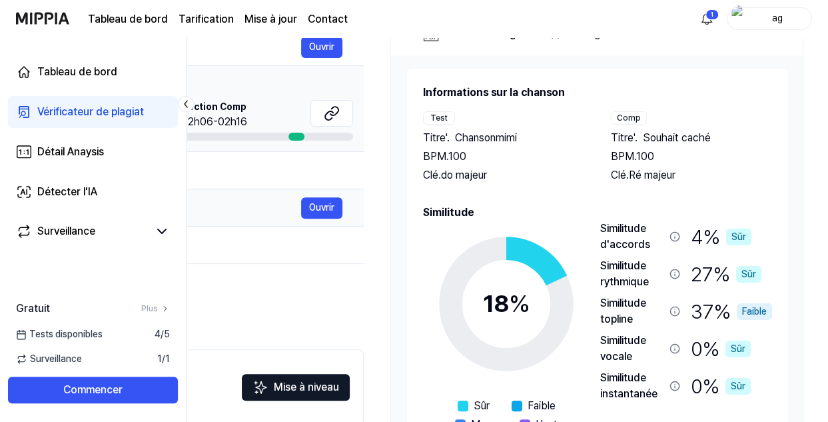
scroll to position [0, 432]
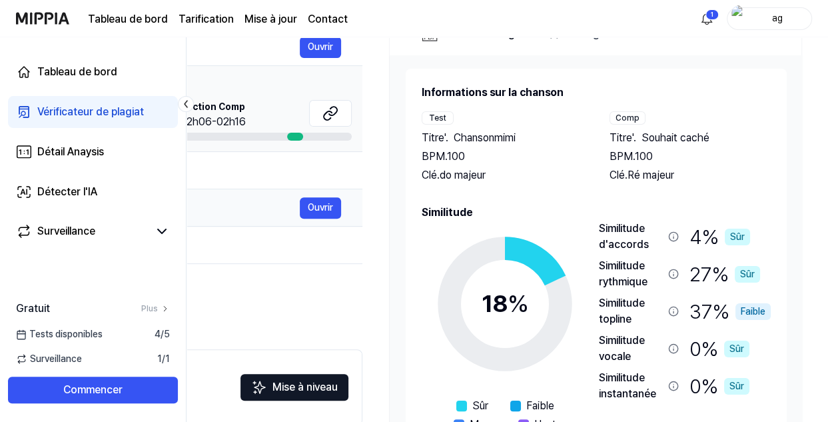
drag, startPoint x: 505, startPoint y: 210, endPoint x: 242, endPoint y: 203, distance: 263.2
click at [242, 203] on div "Tout Signature Ligne supérieure Vocal Inst Non lu Tout Signature Ligne supérieu…" at bounding box center [292, 218] width 1074 height 541
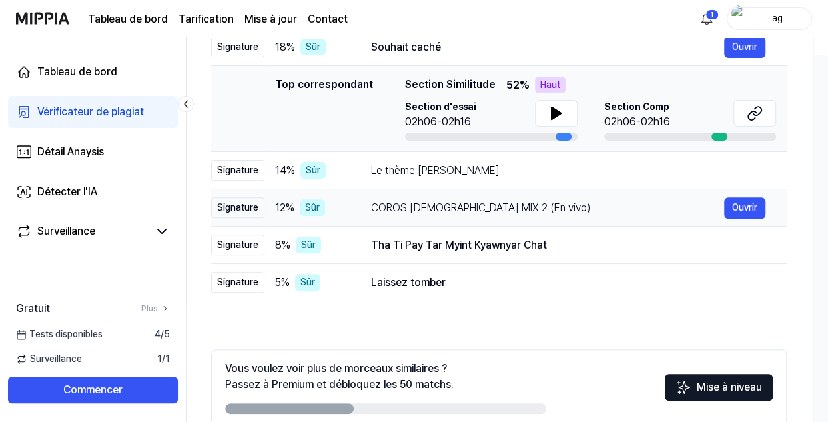
scroll to position [0, 4]
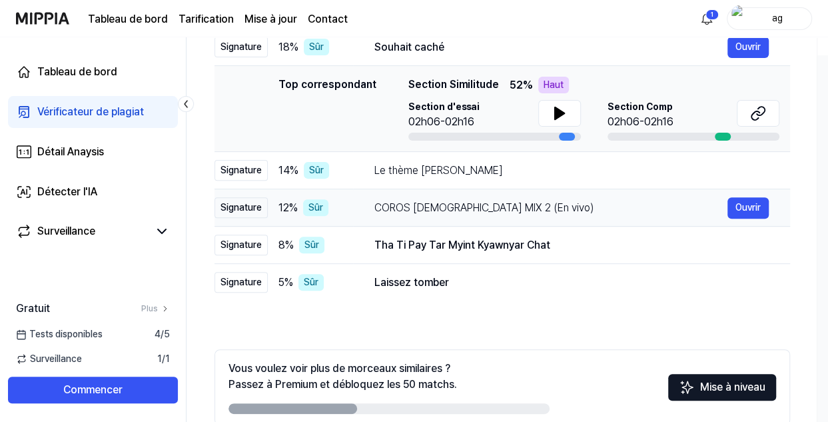
drag, startPoint x: 286, startPoint y: 223, endPoint x: 713, endPoint y: 217, distance: 427.7
click at [713, 217] on td "COROS CRISTIANOS MIX 2 (En vivo) Ouvrir" at bounding box center [571, 207] width 437 height 37
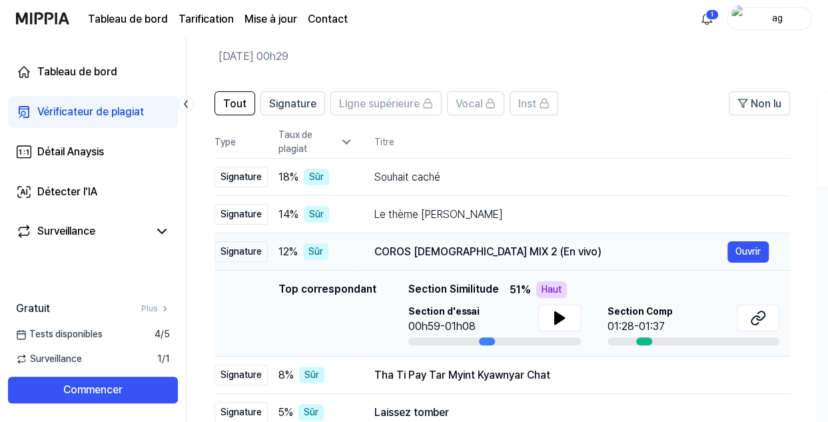
scroll to position [49, 0]
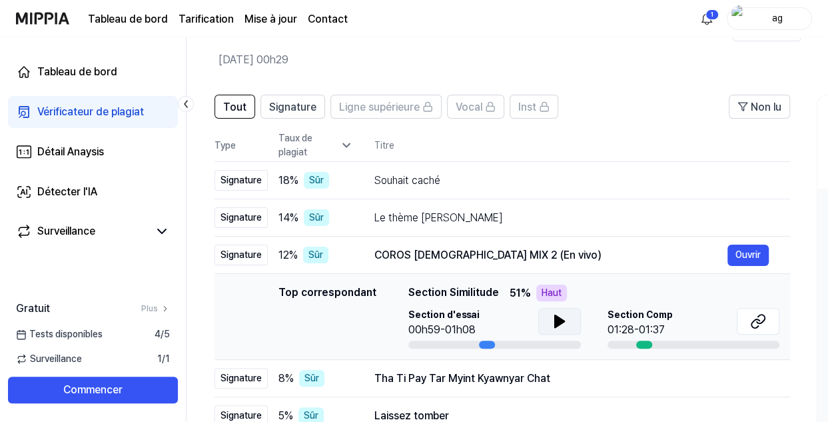
click at [559, 318] on icon at bounding box center [558, 321] width 9 height 12
click at [561, 318] on icon at bounding box center [562, 321] width 3 height 11
click at [638, 334] on div "01:28-01:37" at bounding box center [639, 330] width 65 height 16
click at [753, 319] on icon at bounding box center [755, 323] width 8 height 9
click at [524, 210] on div "Le thème Sophie" at bounding box center [550, 218] width 353 height 16
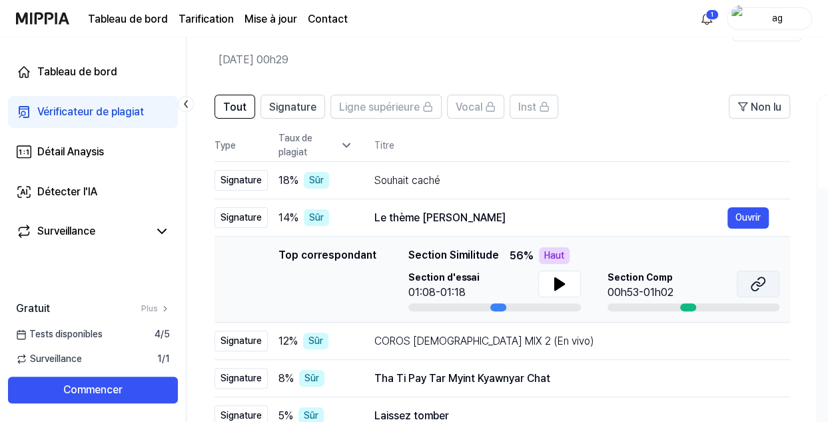
click at [768, 282] on button at bounding box center [758, 283] width 43 height 27
click at [734, 174] on button "Ouvrir" at bounding box center [747, 180] width 41 height 21
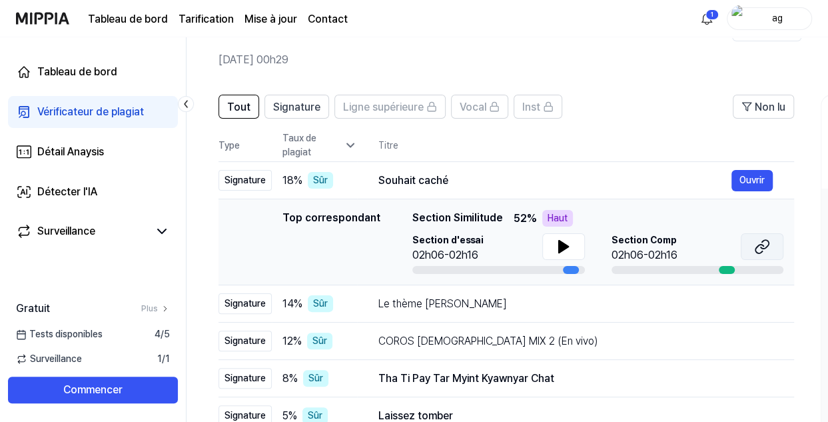
click at [777, 242] on button at bounding box center [762, 246] width 43 height 27
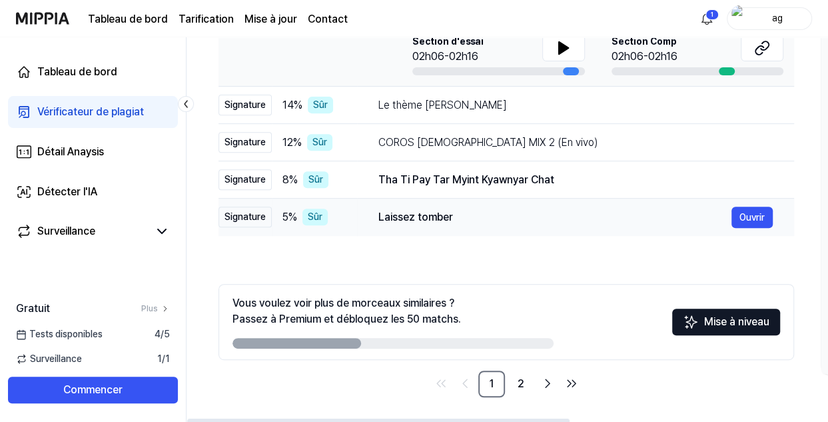
scroll to position [249, 0]
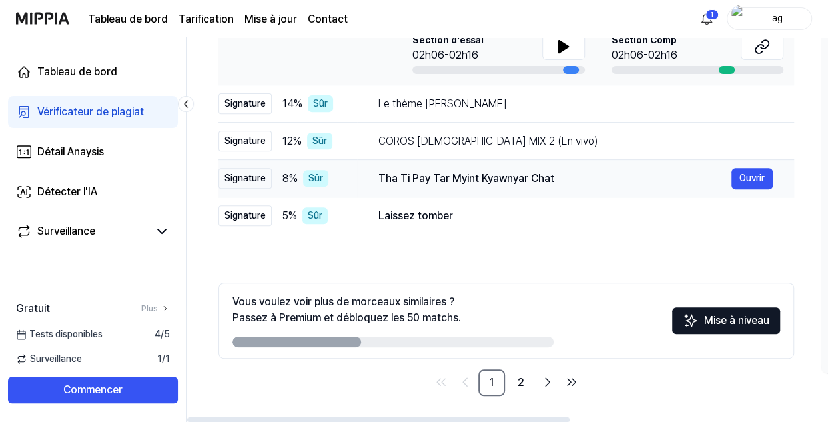
click at [562, 180] on div "Tha Ti Pay Tar Myint Kyawnyar Chat" at bounding box center [554, 179] width 353 height 16
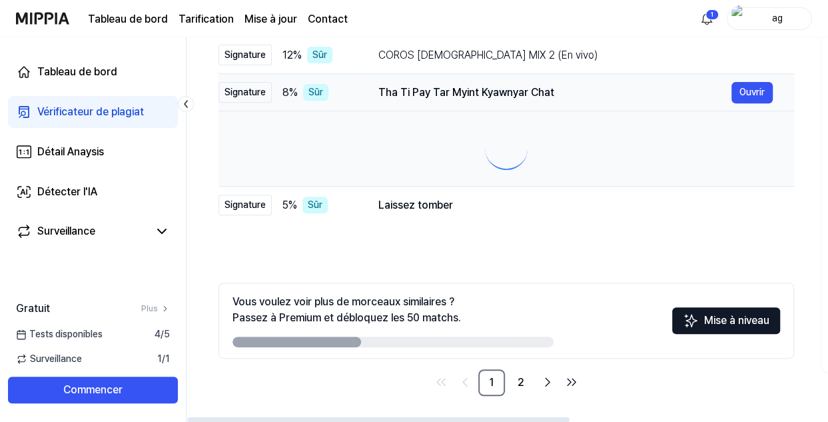
scroll to position [163, 0]
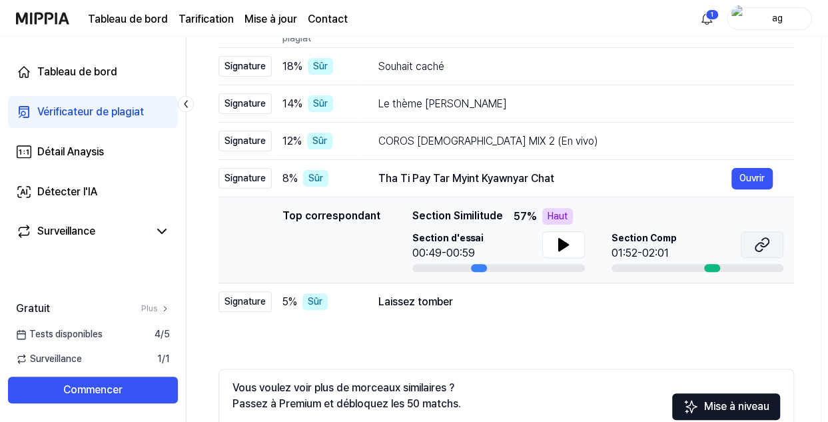
click at [761, 231] on button at bounding box center [762, 244] width 43 height 27
click at [490, 308] on div "Laissez tomber" at bounding box center [554, 302] width 353 height 16
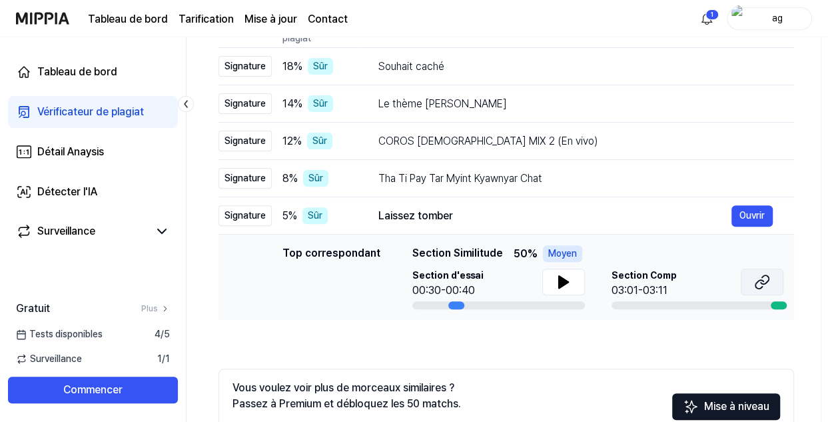
click at [760, 284] on icon at bounding box center [762, 282] width 16 height 16
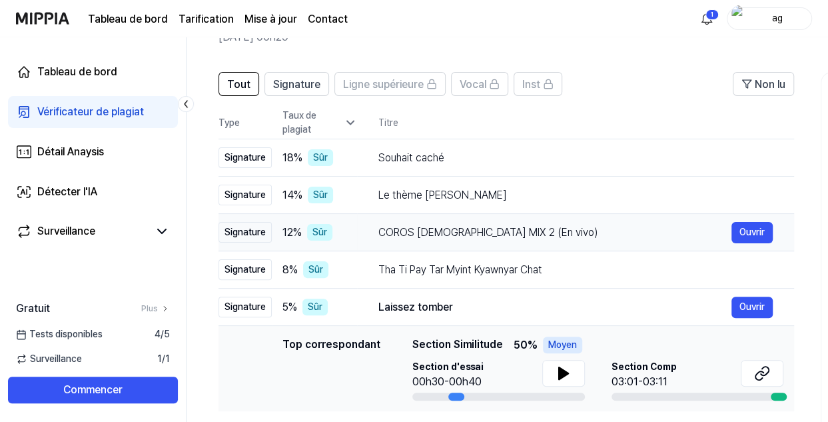
scroll to position [0, 0]
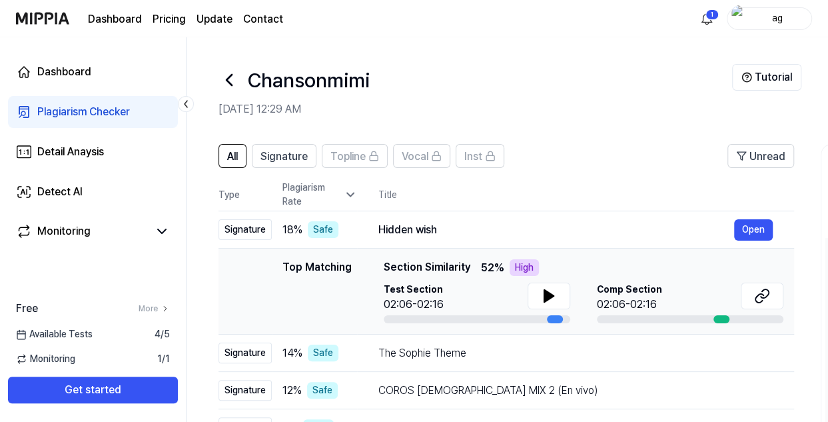
click at [234, 82] on icon at bounding box center [228, 79] width 21 height 21
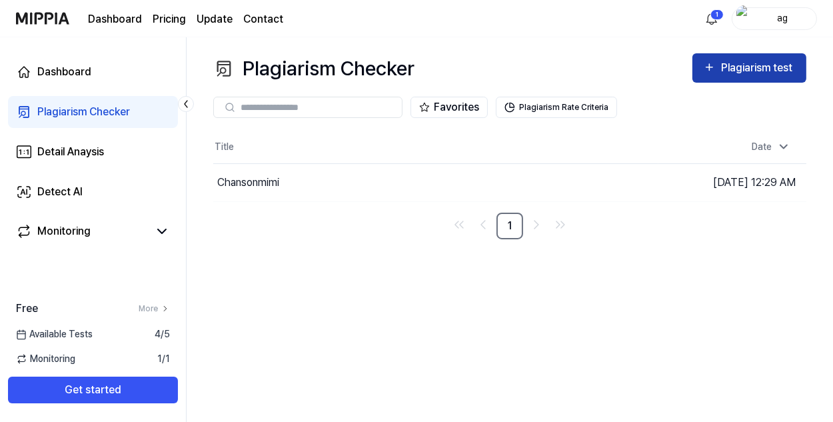
click at [745, 61] on div "Plagiarism test" at bounding box center [758, 67] width 75 height 17
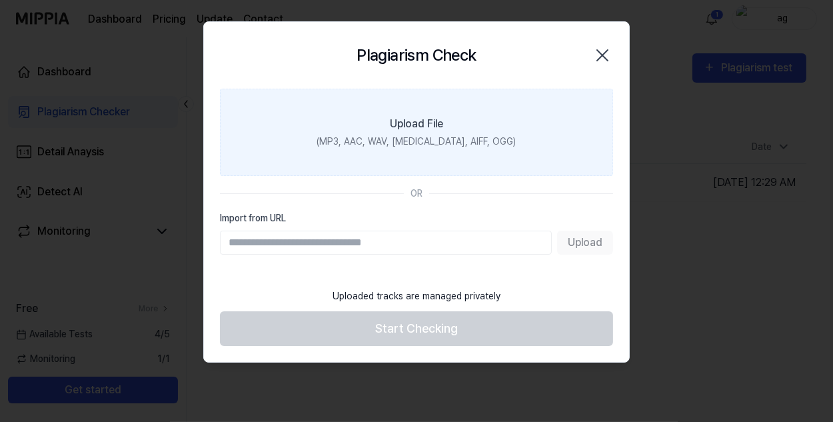
click at [412, 144] on div "(MP3, AAC, WAV, [MEDICAL_DATA], AIFF, OGG)" at bounding box center [416, 142] width 199 height 14
click at [0, 0] on input "Upload File (MP3, AAC, WAV, [MEDICAL_DATA], AIFF, OGG)" at bounding box center [0, 0] width 0 height 0
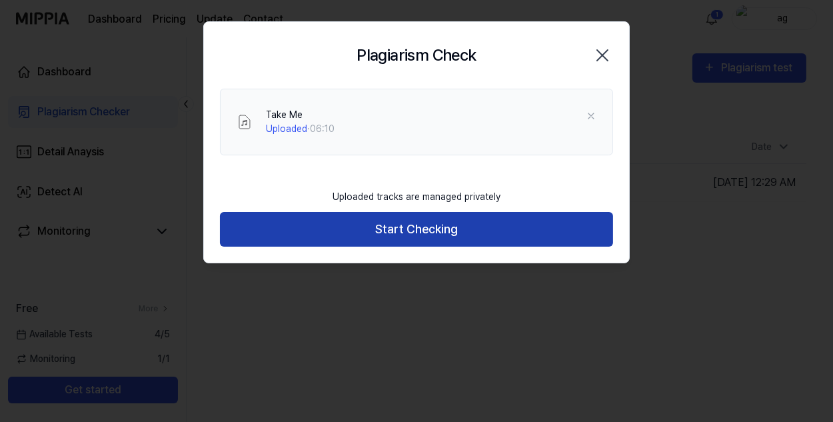
click at [374, 231] on button "Start Checking" at bounding box center [416, 229] width 393 height 35
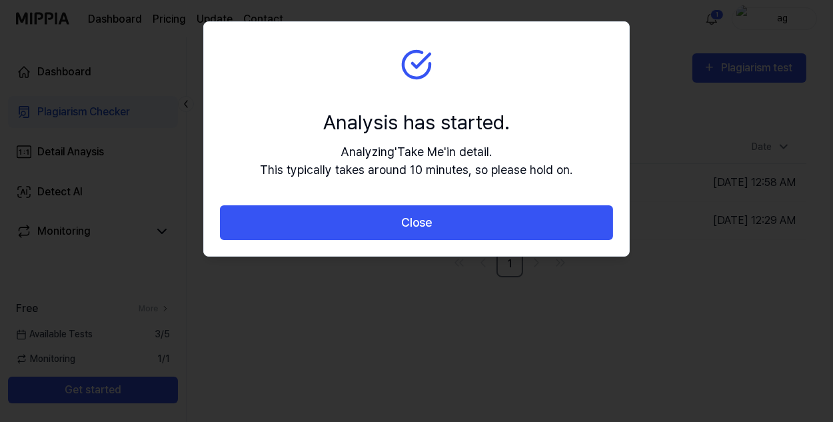
click at [374, 231] on button "Close" at bounding box center [416, 222] width 393 height 35
